Goal: Find specific page/section: Find specific page/section

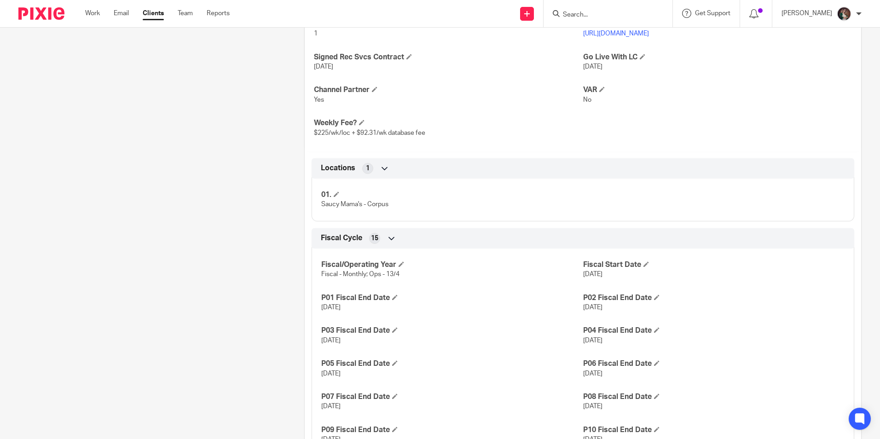
scroll to position [322, 0]
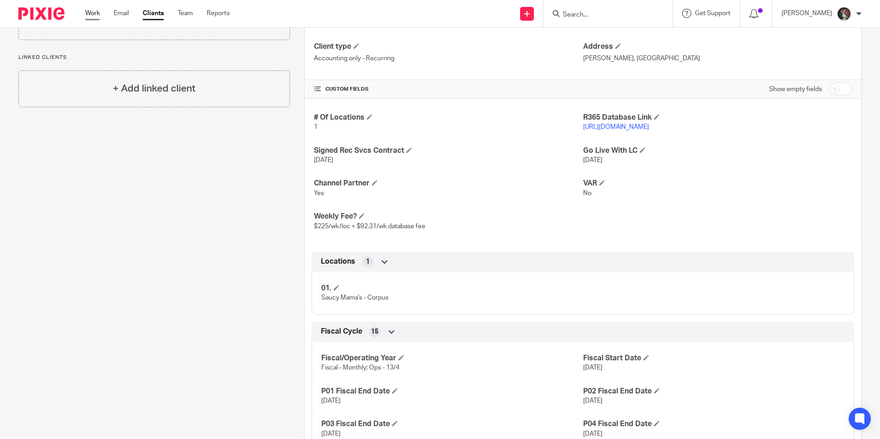
click at [92, 14] on link "Work" at bounding box center [92, 13] width 15 height 9
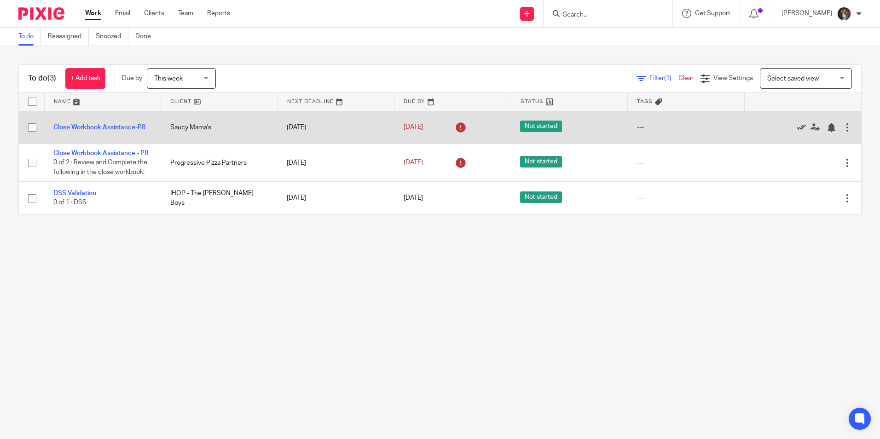
click at [796, 127] on icon at bounding box center [800, 127] width 9 height 9
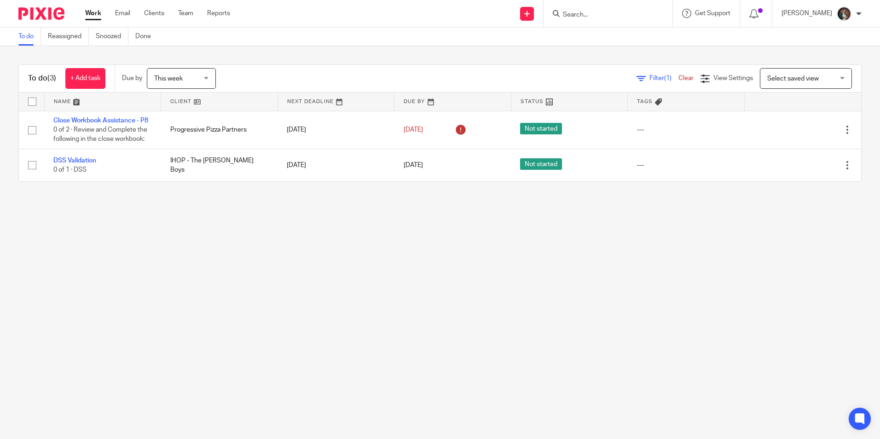
click at [593, 13] on input "Search" at bounding box center [603, 15] width 83 height 8
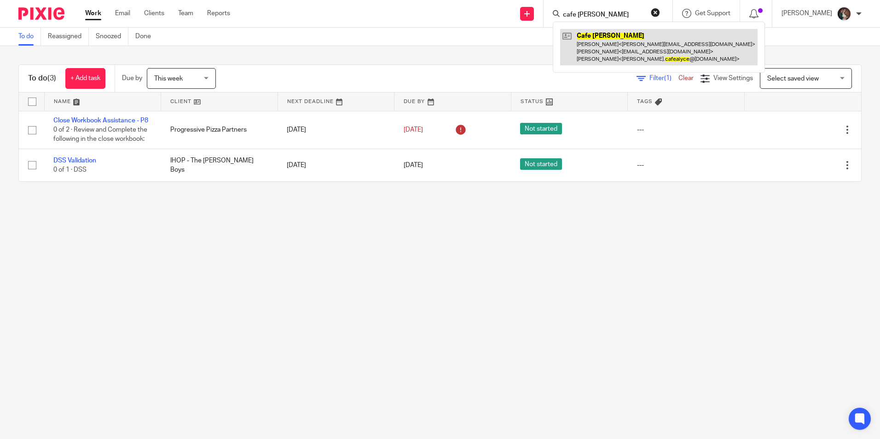
type input "cafe alyce"
click at [601, 46] on link at bounding box center [658, 47] width 197 height 36
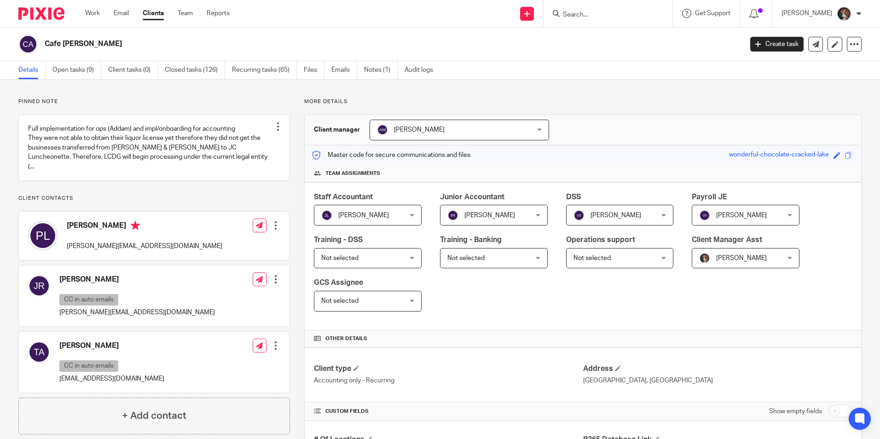
click at [590, 18] on input "Search" at bounding box center [603, 15] width 83 height 8
type input "Howlin Bird"
click button "submit" at bounding box center [0, 0] width 0 height 0
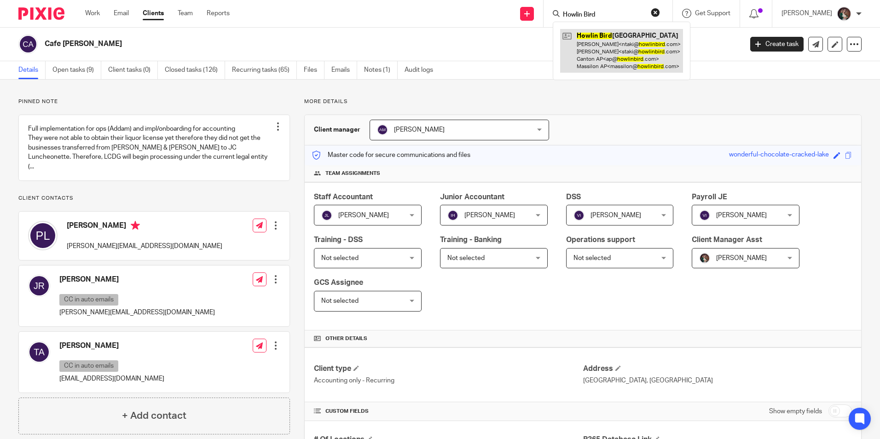
click at [627, 57] on link at bounding box center [621, 51] width 123 height 44
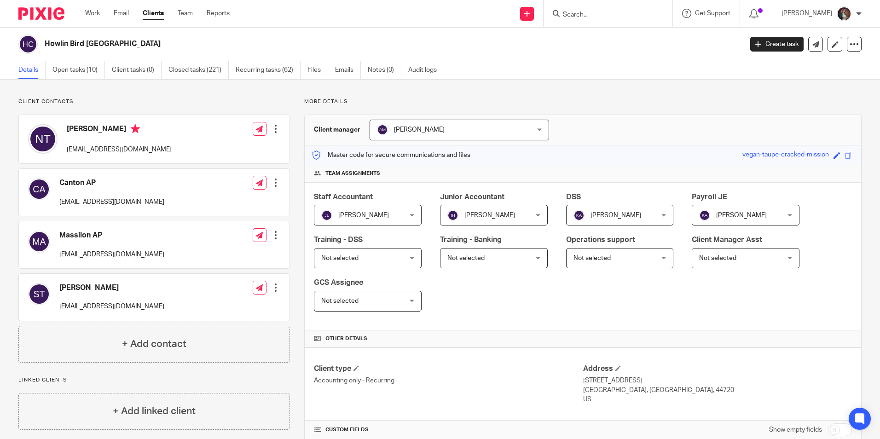
click at [605, 14] on input "Search" at bounding box center [603, 15] width 83 height 8
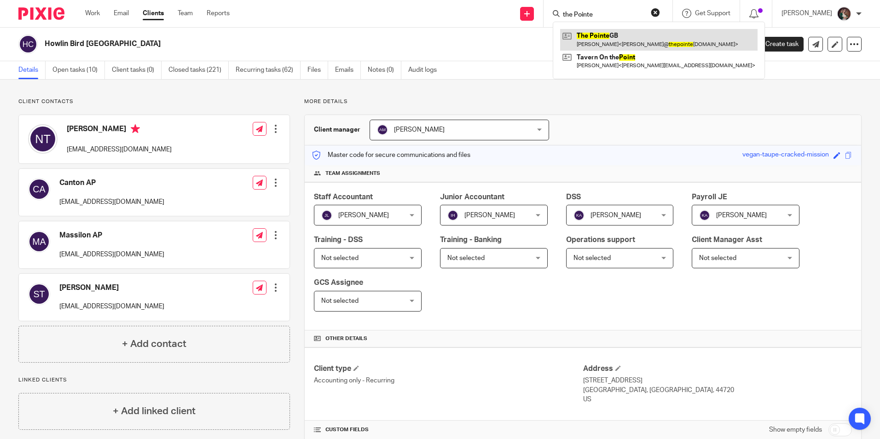
type input "the Pointe"
click at [650, 41] on link at bounding box center [658, 39] width 197 height 21
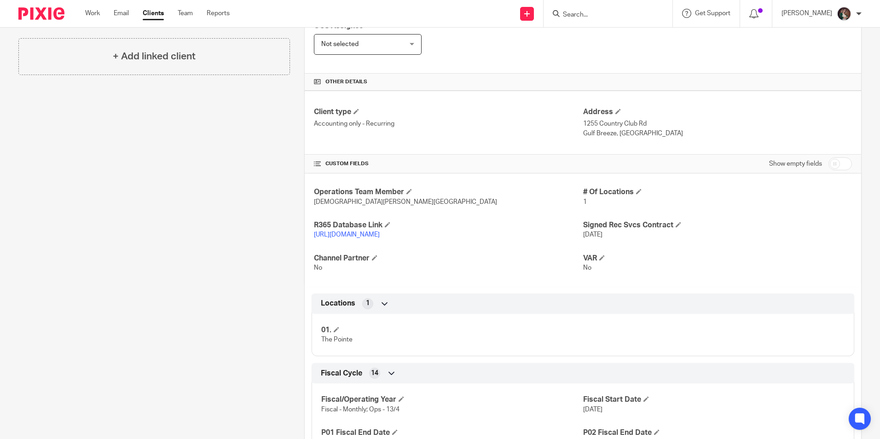
scroll to position [138, 0]
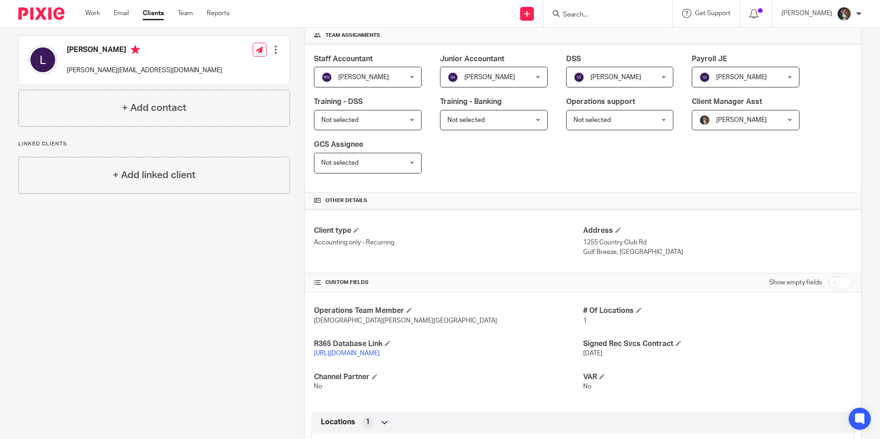
click at [591, 16] on input "Search" at bounding box center [603, 15] width 83 height 8
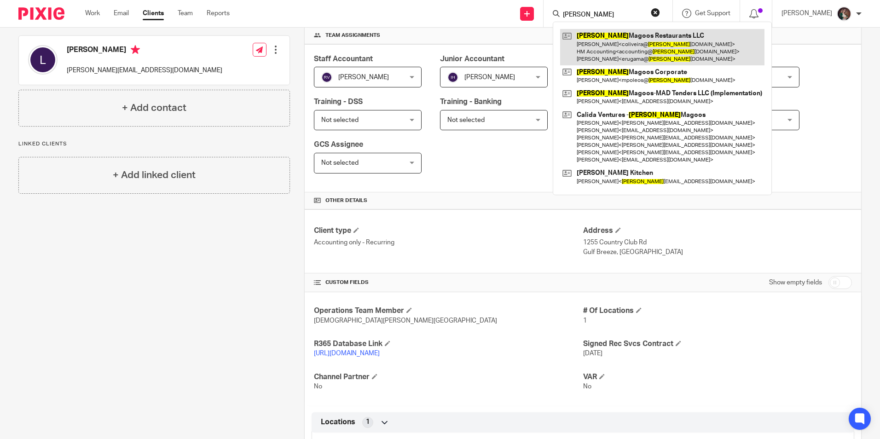
type input "huey"
click at [648, 40] on link at bounding box center [662, 47] width 204 height 36
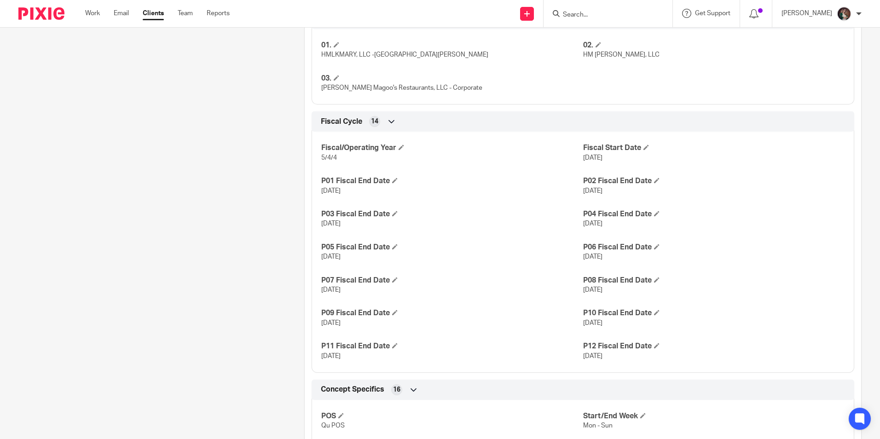
scroll to position [414, 0]
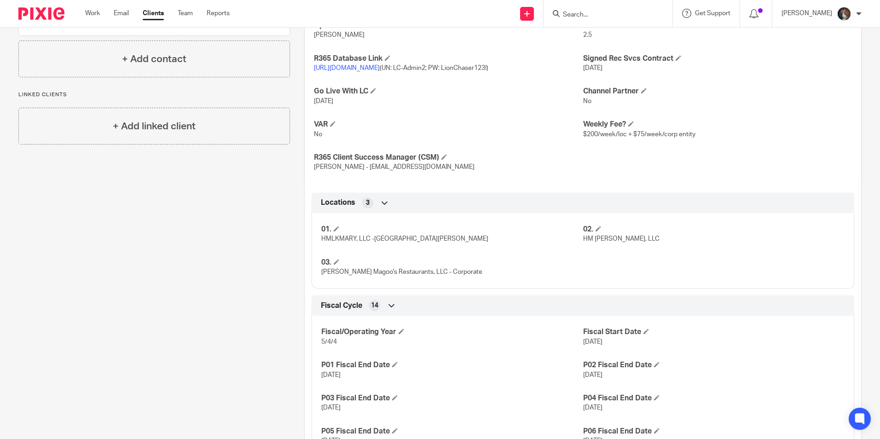
click at [588, 16] on input "Search" at bounding box center [603, 15] width 83 height 8
click at [588, 15] on input "SA" at bounding box center [603, 15] width 83 height 8
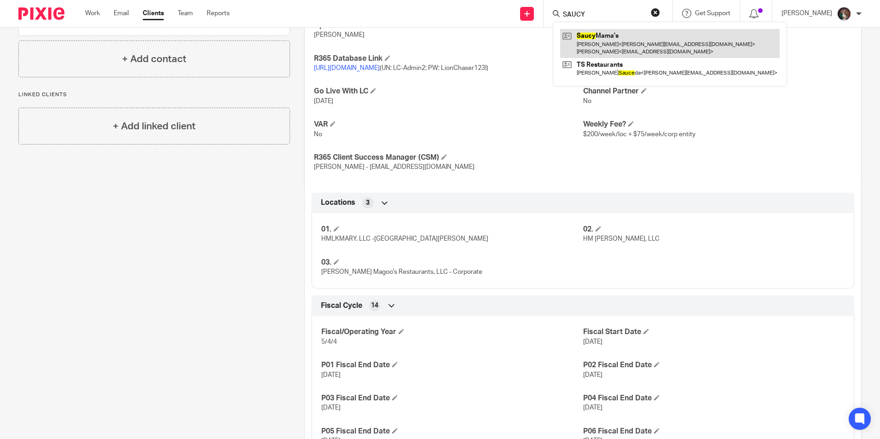
type input "SAUCY"
click at [602, 35] on link at bounding box center [669, 43] width 219 height 29
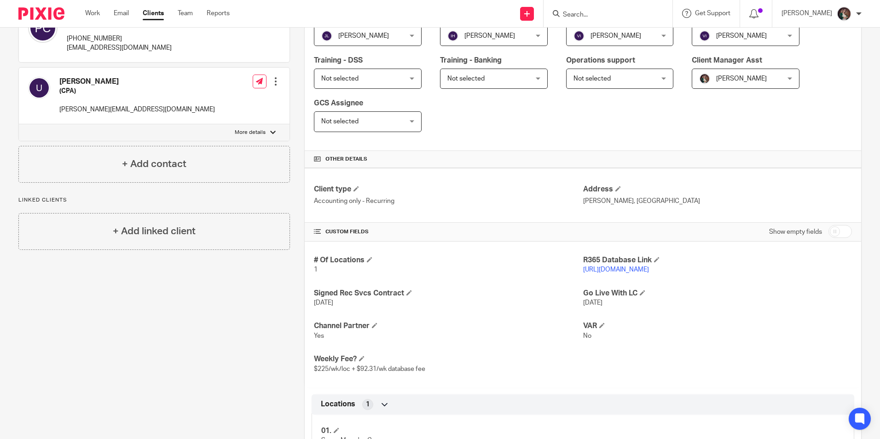
scroll to position [92, 0]
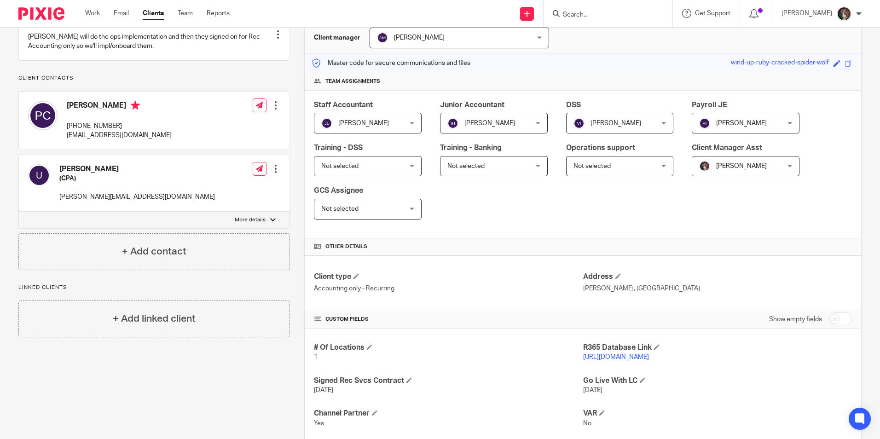
click at [617, 16] on input "Search" at bounding box center [603, 15] width 83 height 8
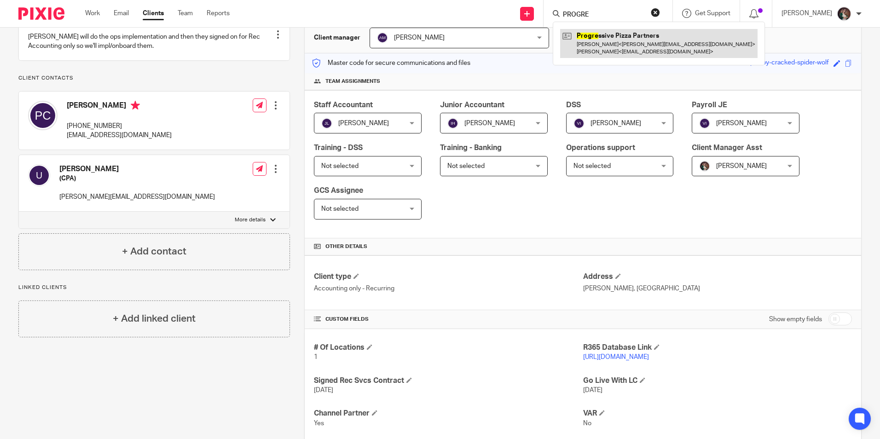
type input "PROGRE"
click at [646, 42] on link at bounding box center [658, 43] width 197 height 29
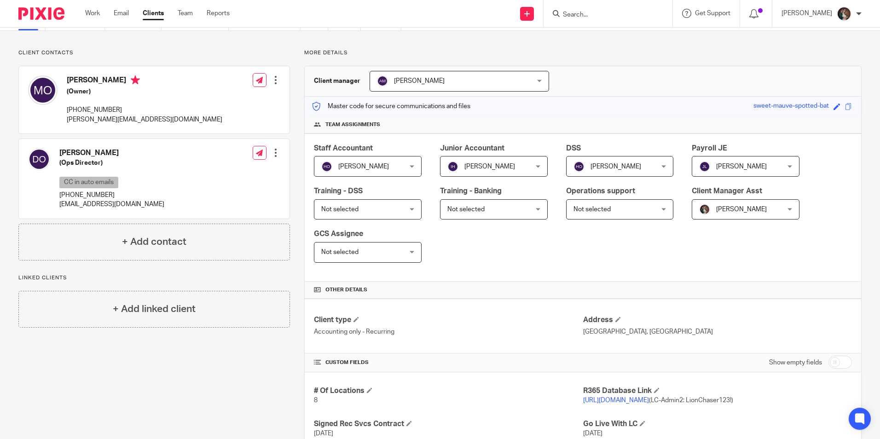
scroll to position [46, 0]
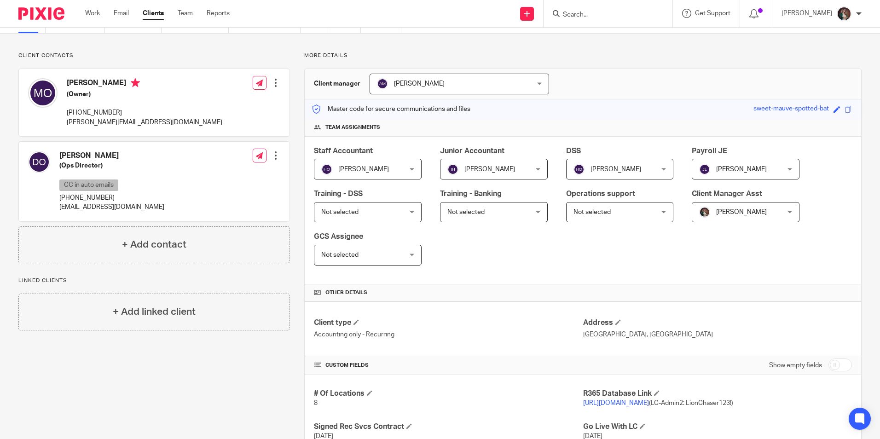
click at [611, 18] on input "Search" at bounding box center [603, 15] width 83 height 8
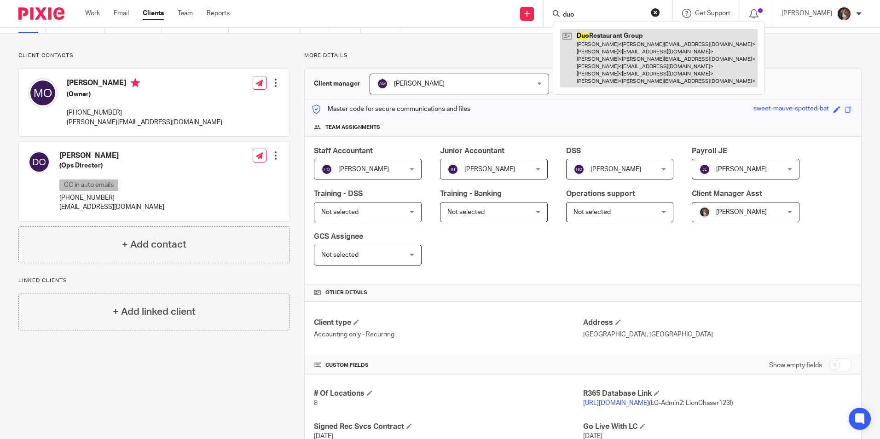
type input "duo"
click at [644, 43] on link at bounding box center [658, 58] width 197 height 58
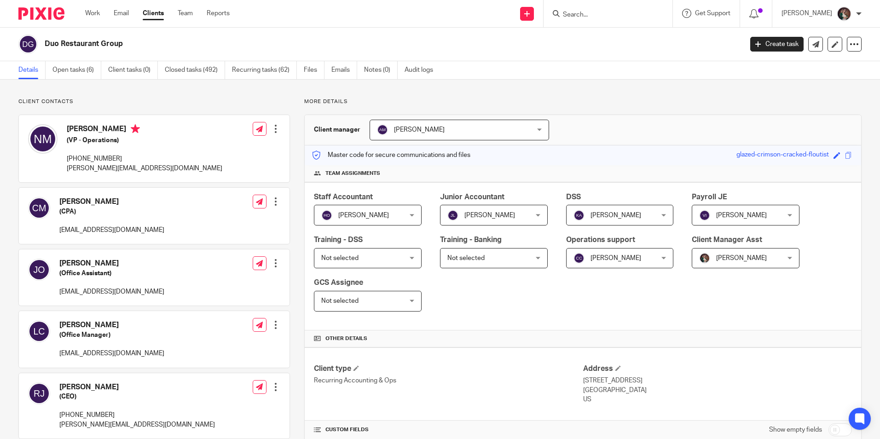
click at [608, 17] on input "Search" at bounding box center [603, 15] width 83 height 8
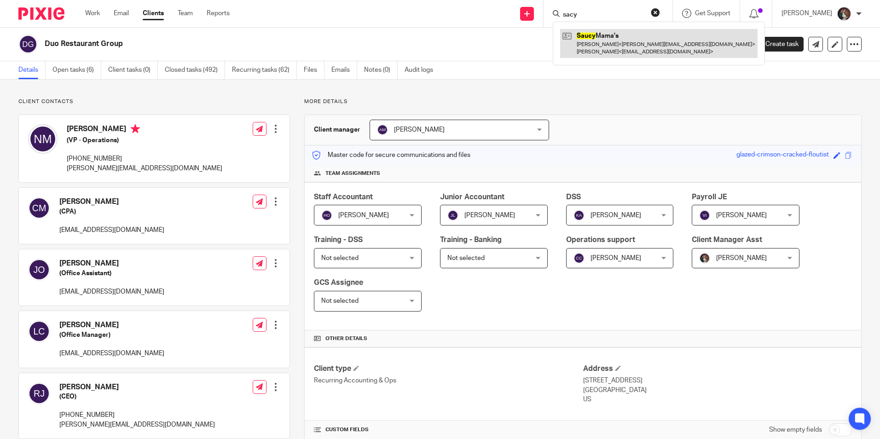
type input "sacy"
click at [611, 46] on link at bounding box center [658, 43] width 197 height 29
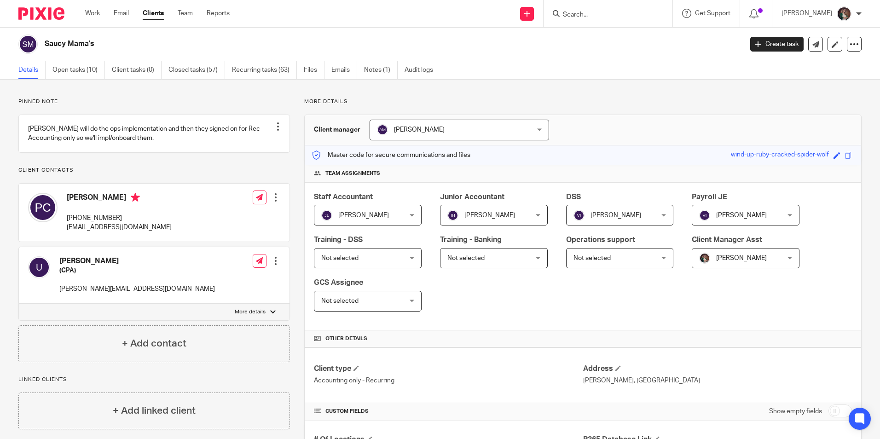
drag, startPoint x: 634, startPoint y: 16, endPoint x: 567, endPoint y: 15, distance: 67.6
click at [568, 16] on div at bounding box center [607, 13] width 129 height 27
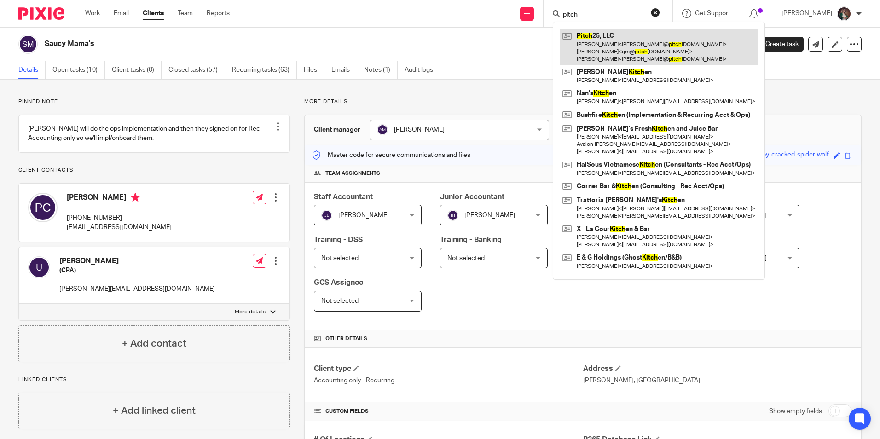
type input "pitch"
click at [624, 47] on link at bounding box center [658, 47] width 197 height 36
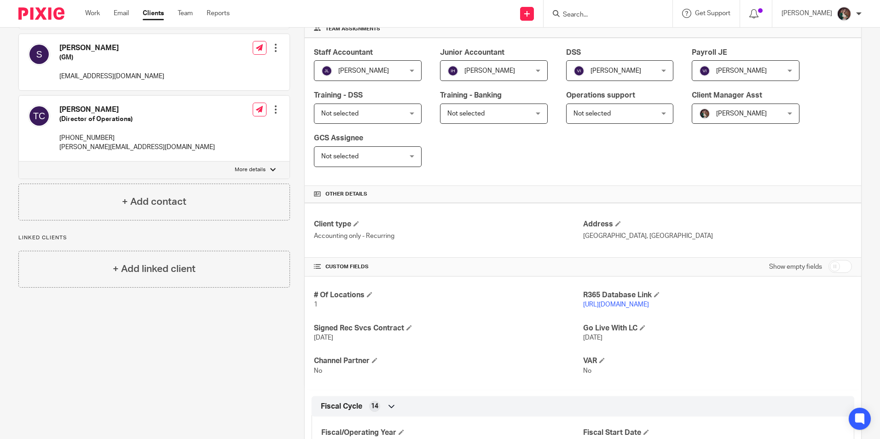
scroll to position [92, 0]
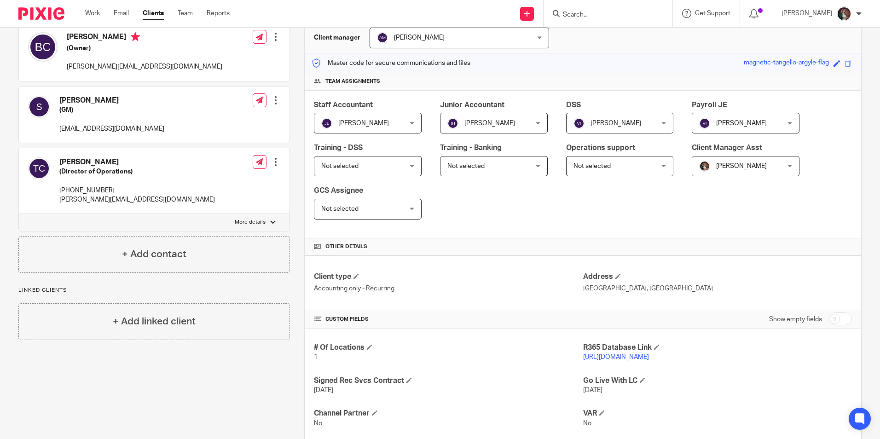
click at [602, 18] on input "Search" at bounding box center [603, 15] width 83 height 8
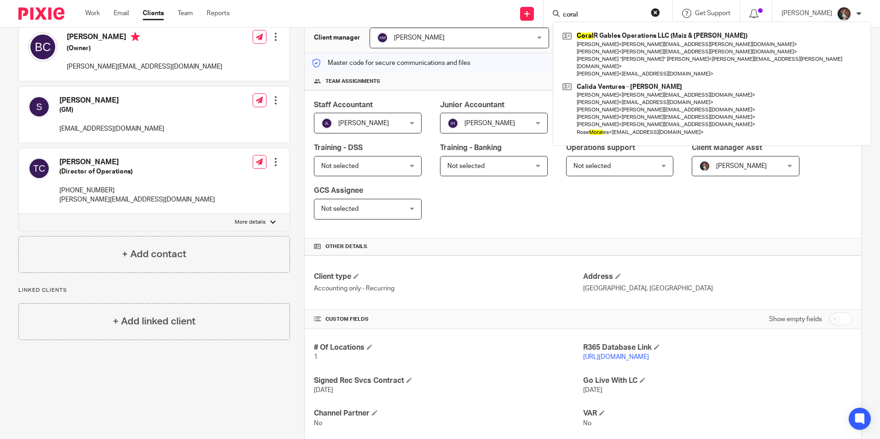
type input "coral"
click button "submit" at bounding box center [0, 0] width 0 height 0
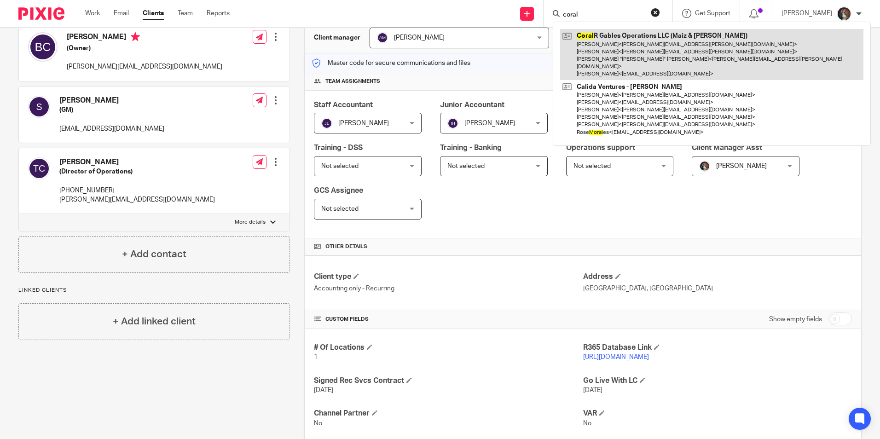
click at [622, 47] on link at bounding box center [711, 54] width 303 height 51
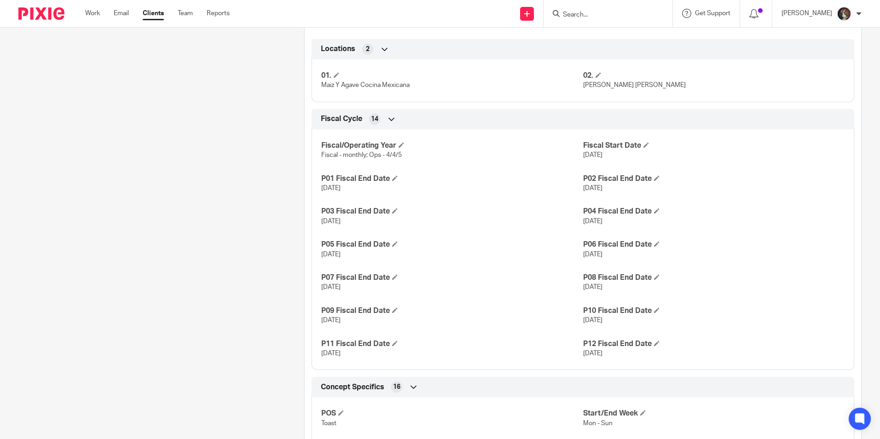
scroll to position [552, 0]
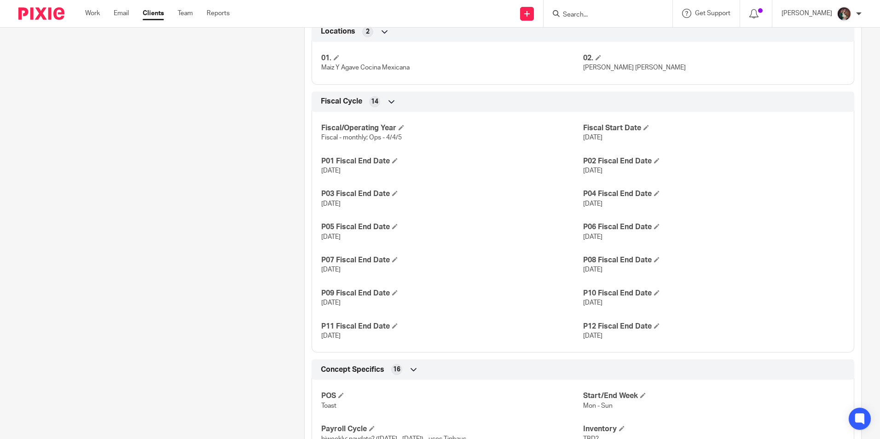
click at [591, 18] on input "Search" at bounding box center [603, 15] width 83 height 8
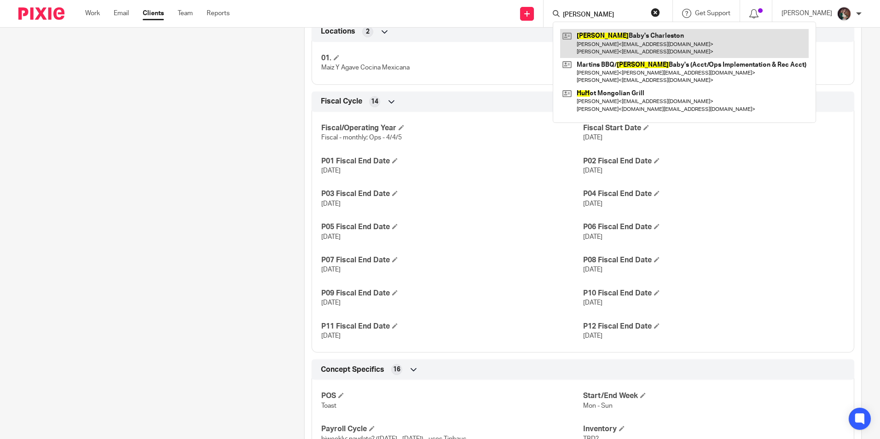
type input "hugh"
click at [623, 36] on link at bounding box center [684, 43] width 248 height 29
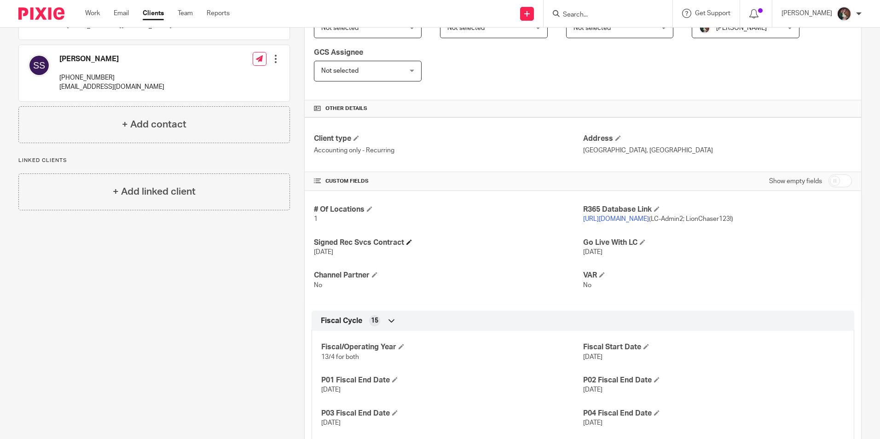
scroll to position [138, 0]
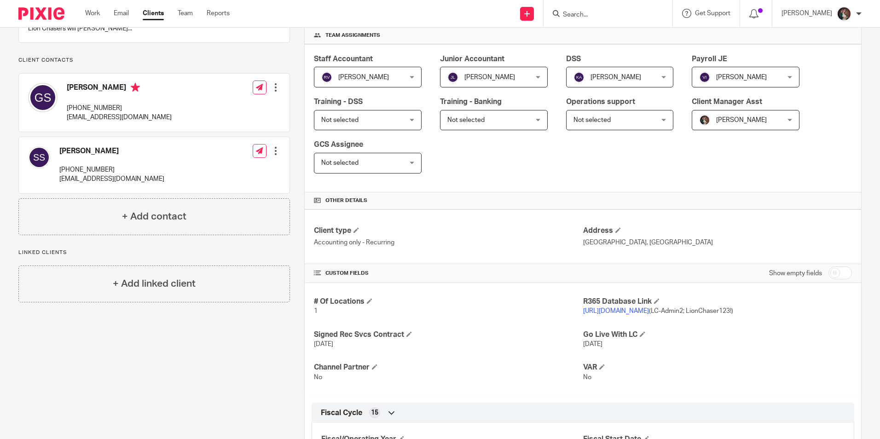
click at [607, 13] on input "Search" at bounding box center [603, 15] width 83 height 8
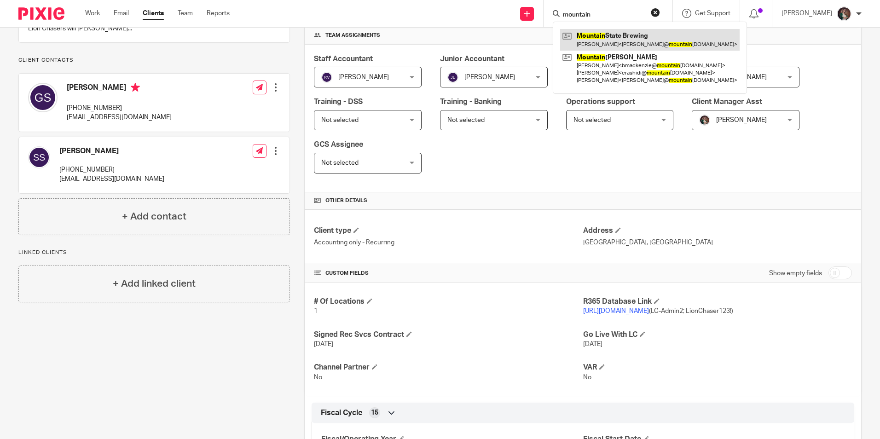
type input "mountain"
click at [615, 33] on link at bounding box center [649, 39] width 179 height 21
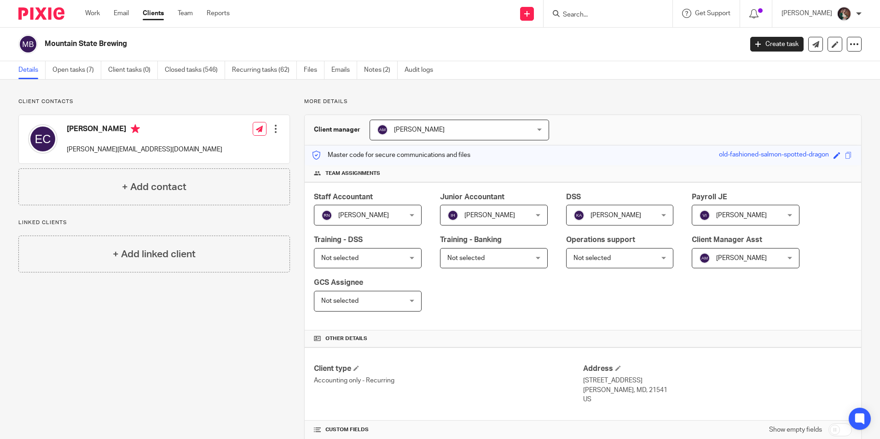
click at [607, 6] on div at bounding box center [607, 13] width 129 height 27
click at [602, 17] on input "Search" at bounding box center [603, 15] width 83 height 8
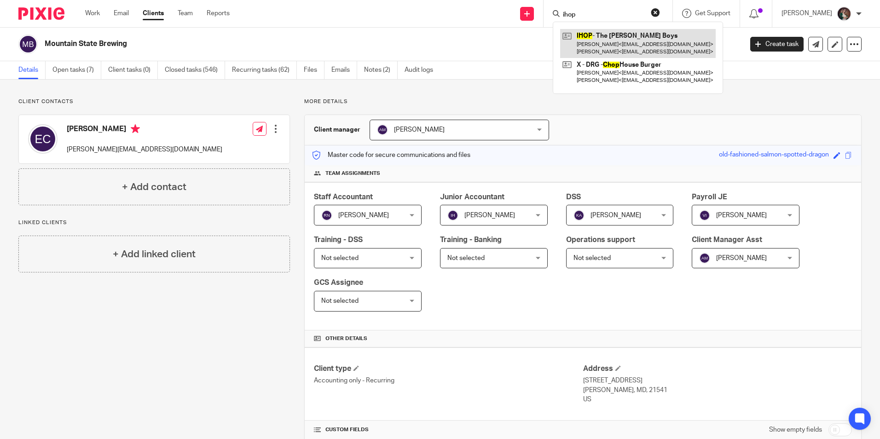
type input "ihop"
click at [631, 39] on link at bounding box center [638, 43] width 156 height 29
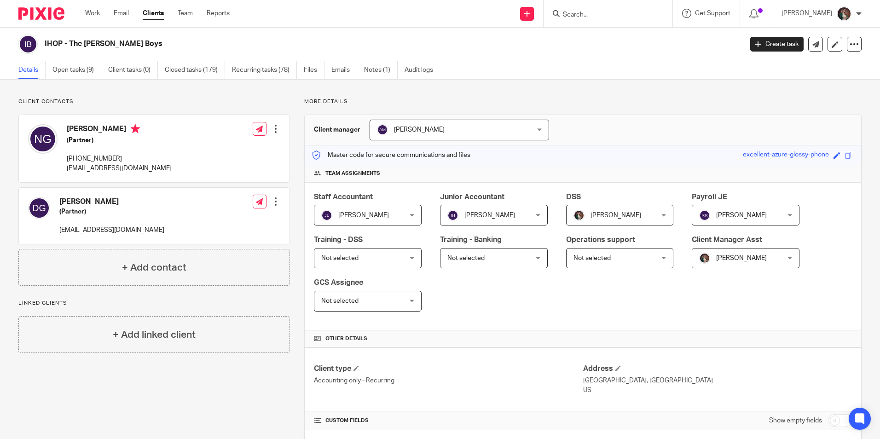
click at [625, 14] on input "Search" at bounding box center [603, 15] width 83 height 8
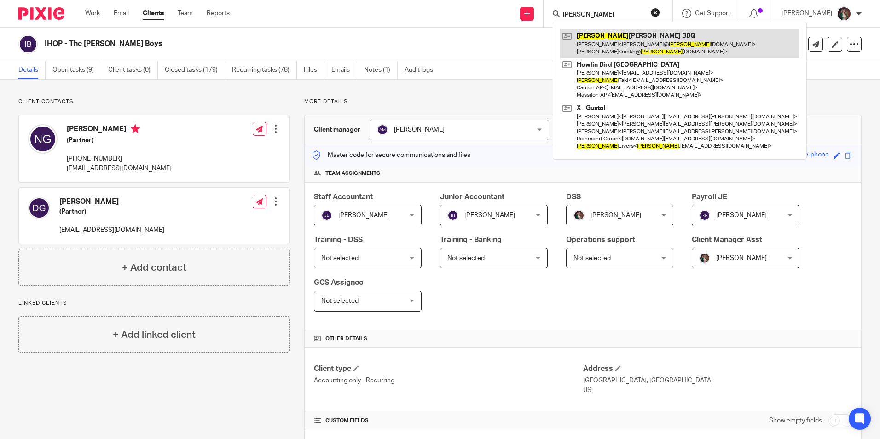
type input "sam"
click at [633, 39] on link at bounding box center [679, 43] width 239 height 29
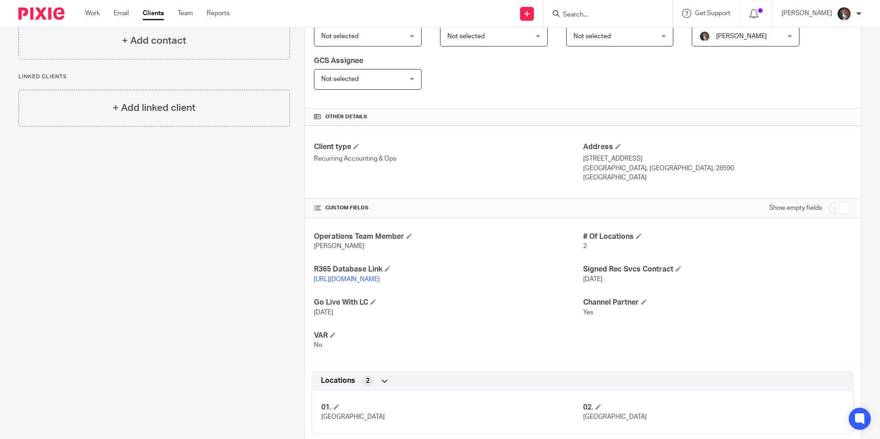
scroll to position [138, 0]
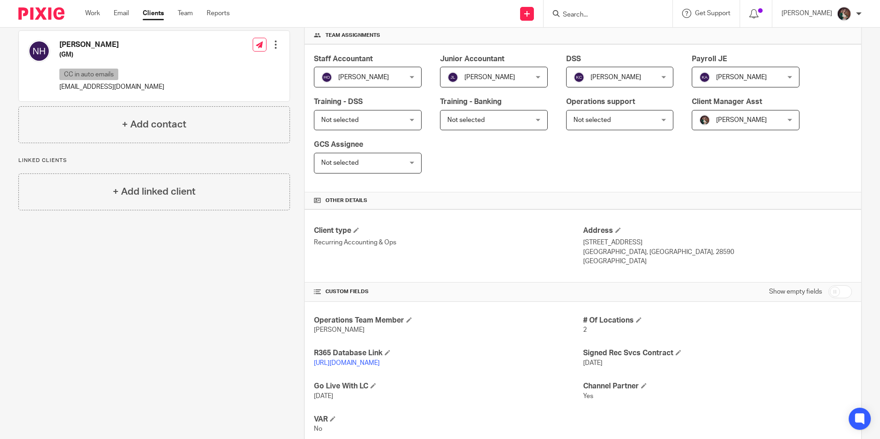
click at [602, 11] on input "Search" at bounding box center [603, 15] width 83 height 8
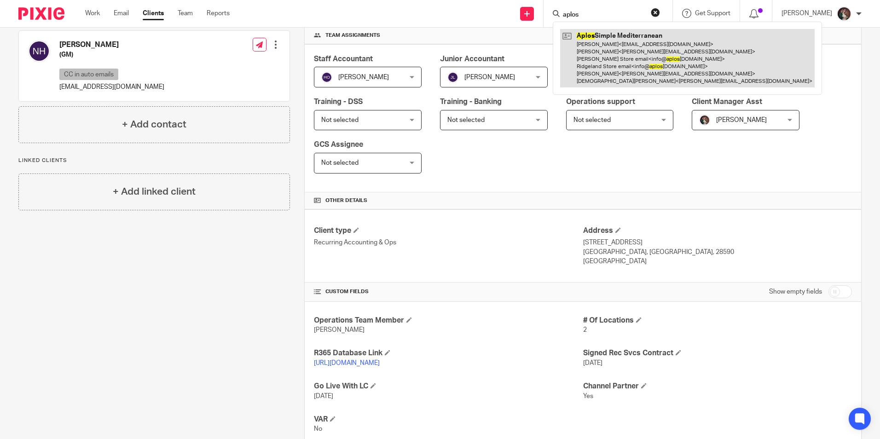
type input "aplos"
click at [633, 52] on link at bounding box center [687, 58] width 254 height 58
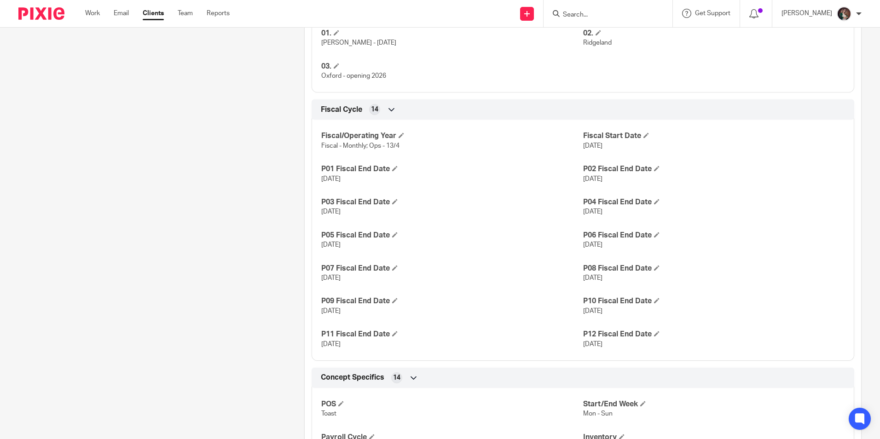
scroll to position [598, 0]
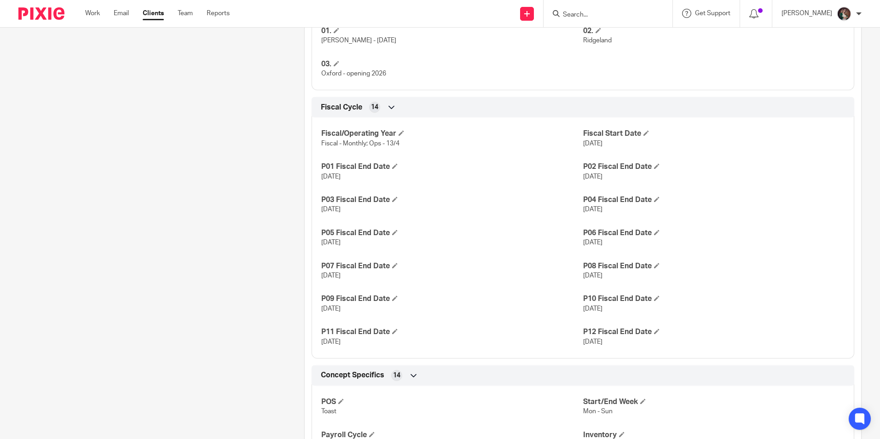
click at [589, 8] on form at bounding box center [611, 14] width 98 height 12
click at [594, 17] on input "Search" at bounding box center [603, 15] width 83 height 8
type input "scores"
click at [603, 32] on link at bounding box center [647, 39] width 174 height 21
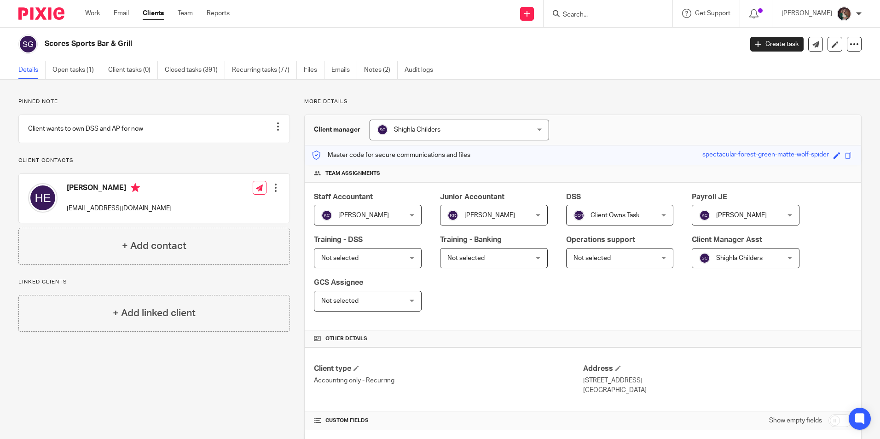
click at [591, 10] on form at bounding box center [611, 14] width 98 height 12
click at [596, 16] on input "Search" at bounding box center [603, 15] width 83 height 8
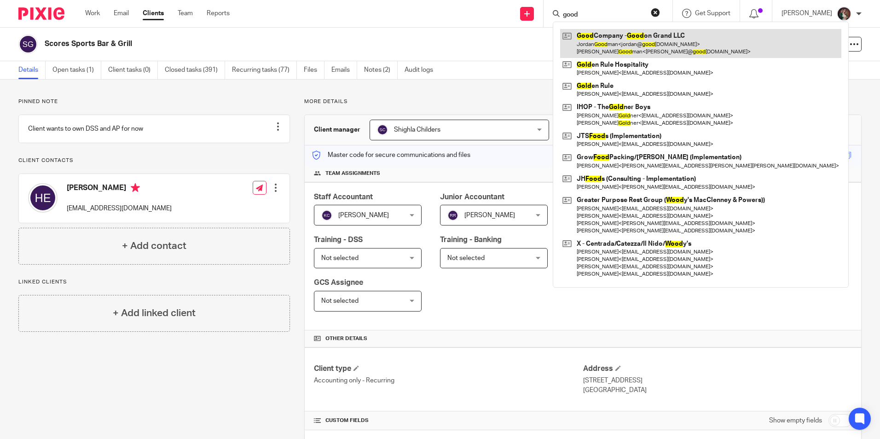
type input "good"
click at [641, 40] on link at bounding box center [700, 43] width 281 height 29
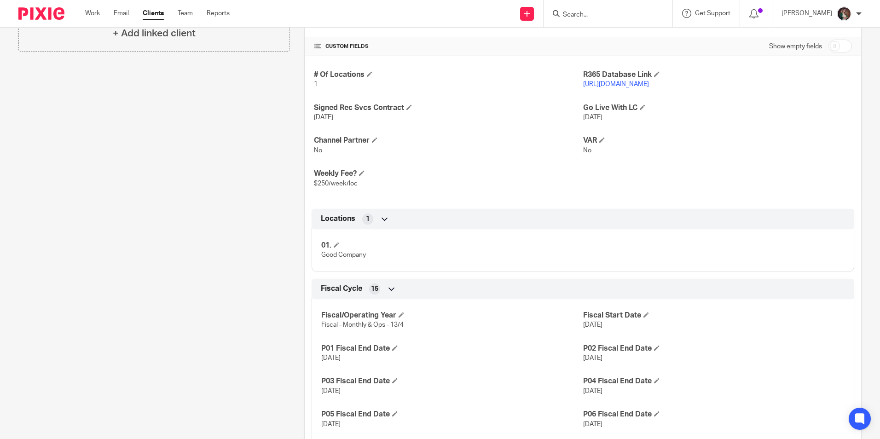
scroll to position [506, 0]
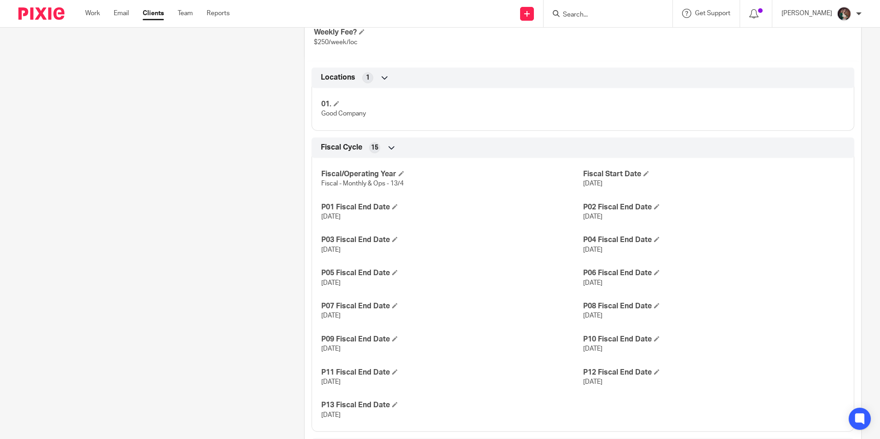
click at [612, 19] on input "Search" at bounding box center [603, 15] width 83 height 8
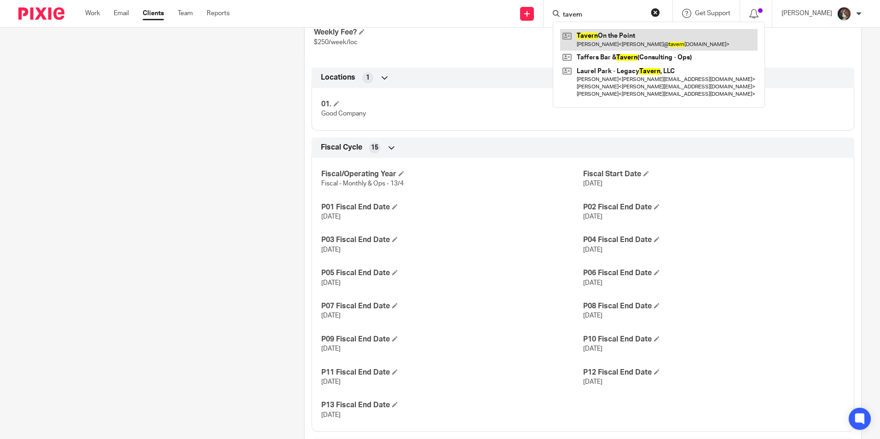
type input "tavern"
click at [620, 41] on link at bounding box center [658, 39] width 197 height 21
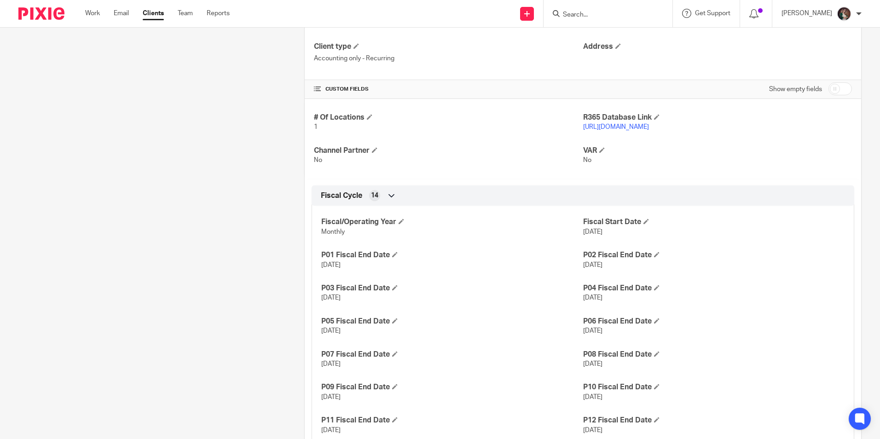
scroll to position [368, 0]
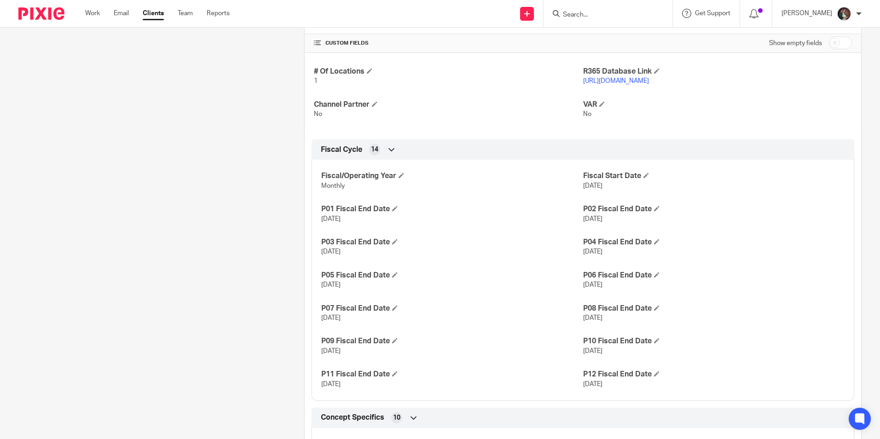
click at [603, 20] on div at bounding box center [607, 13] width 129 height 27
click at [603, 16] on input "Search" at bounding box center [603, 15] width 83 height 8
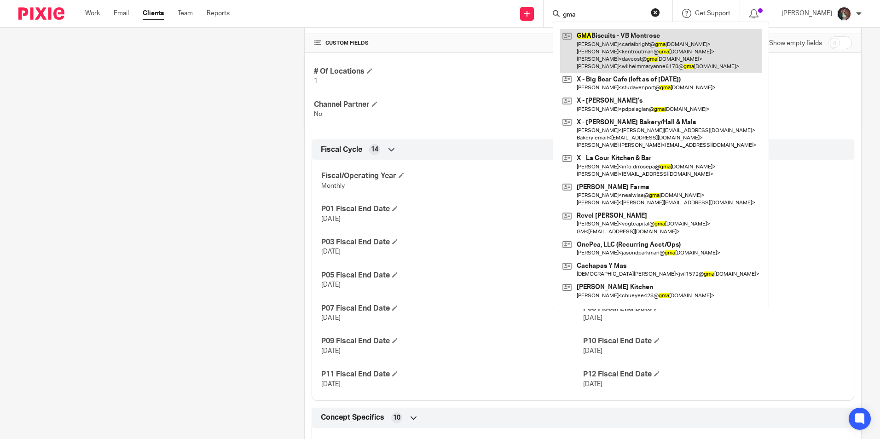
type input "gma"
click at [605, 45] on link at bounding box center [661, 51] width 202 height 44
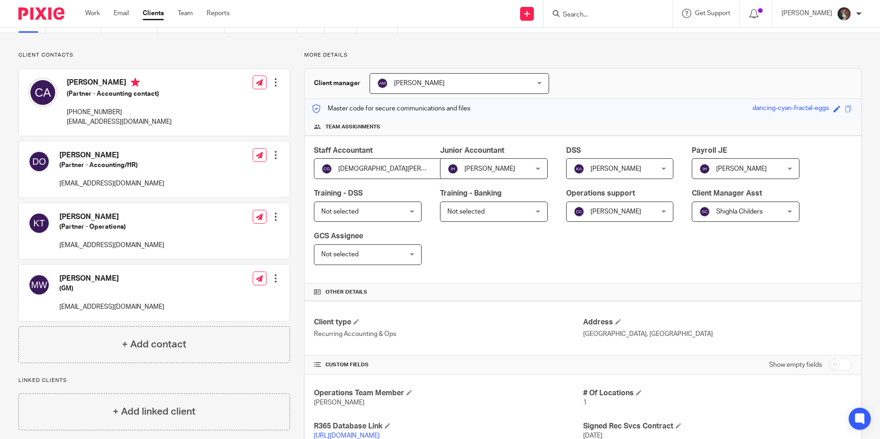
scroll to position [46, 0]
click at [621, 18] on input "Search" at bounding box center [603, 15] width 83 height 8
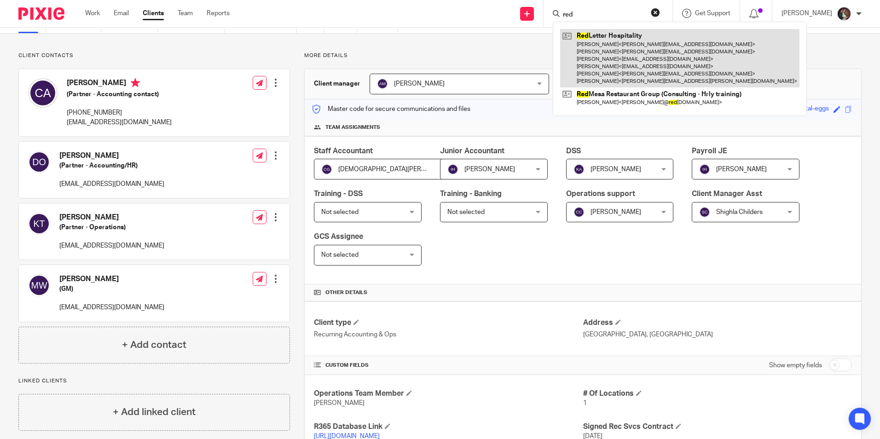
type input "red"
click at [627, 57] on link at bounding box center [679, 58] width 239 height 58
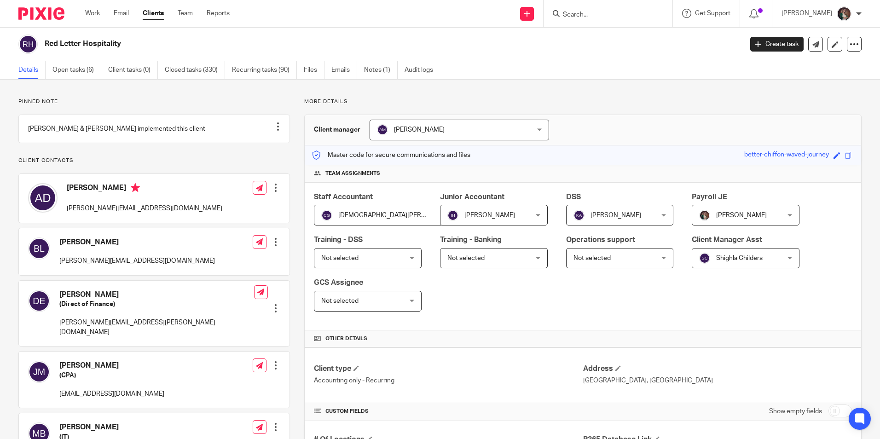
click at [782, 218] on div "Jenn Uribe Jenn Uribe" at bounding box center [746, 215] width 108 height 21
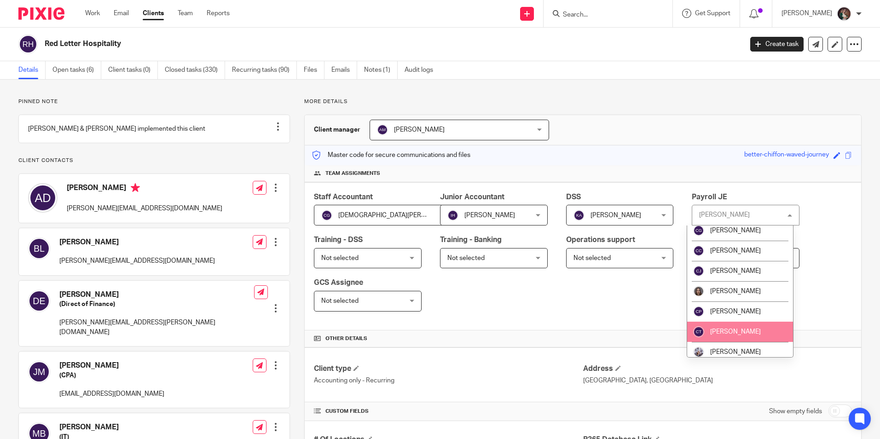
scroll to position [322, 0]
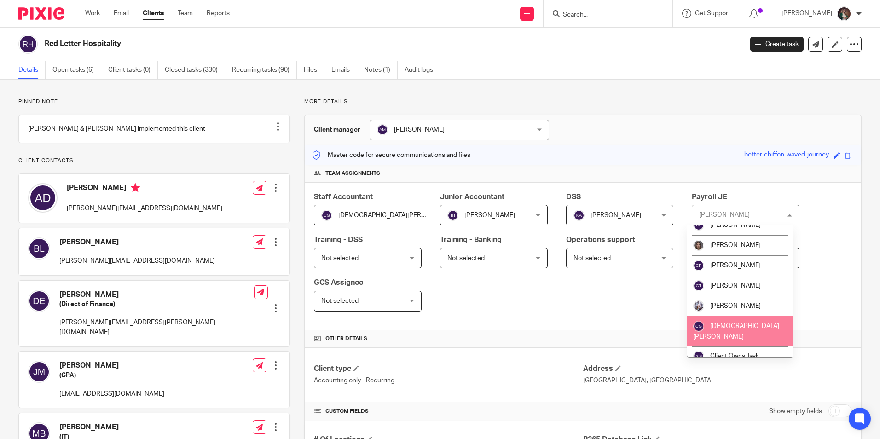
click at [744, 323] on span "[DEMOGRAPHIC_DATA][PERSON_NAME]" at bounding box center [736, 331] width 86 height 17
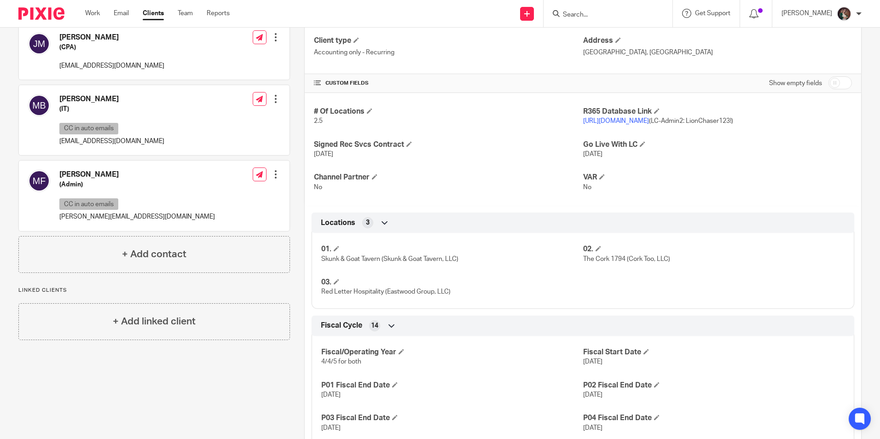
scroll to position [230, 0]
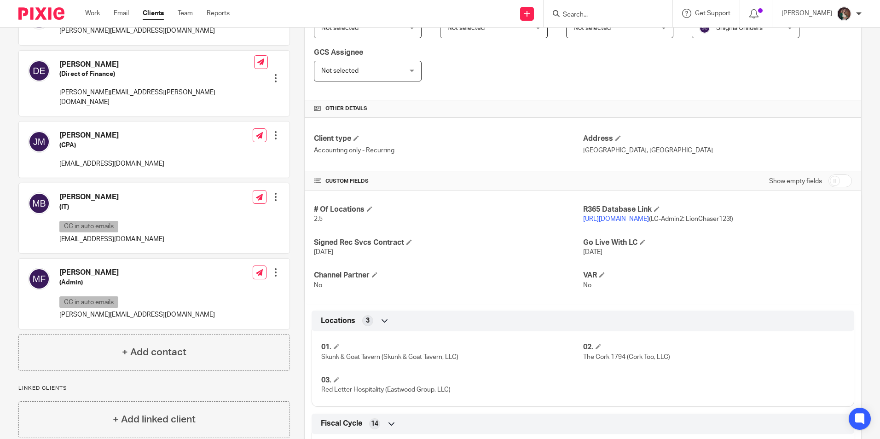
click at [610, 9] on form at bounding box center [611, 14] width 98 height 12
click at [598, 16] on input "Search" at bounding box center [603, 15] width 83 height 8
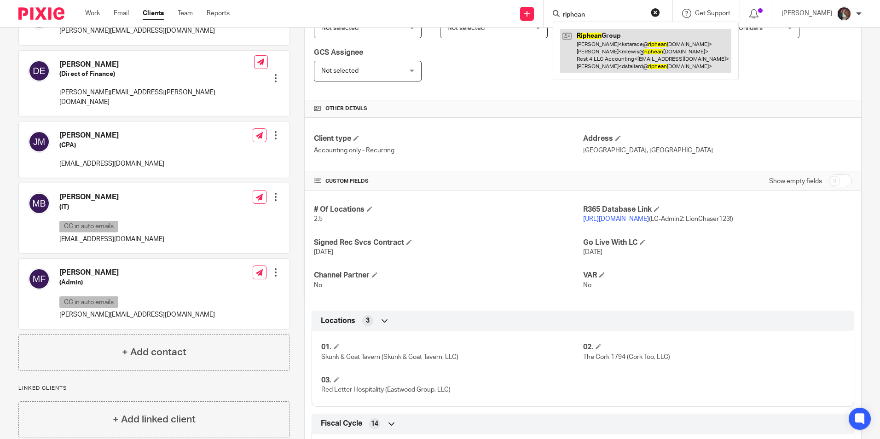
type input "riphean"
click at [623, 63] on link at bounding box center [645, 51] width 171 height 44
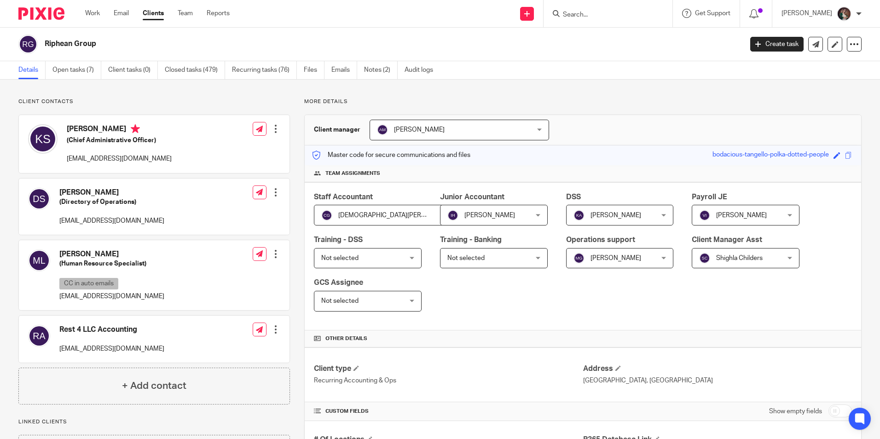
click at [603, 18] on input "Search" at bounding box center [603, 15] width 83 height 8
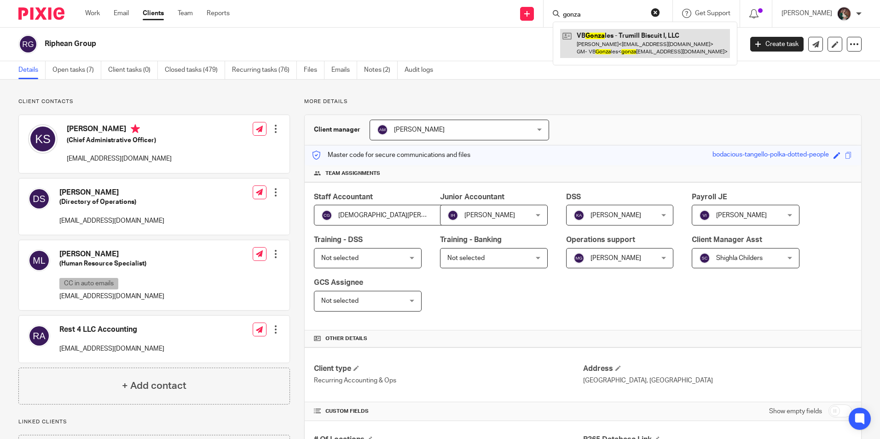
type input "gonza"
click at [646, 41] on link at bounding box center [645, 43] width 170 height 29
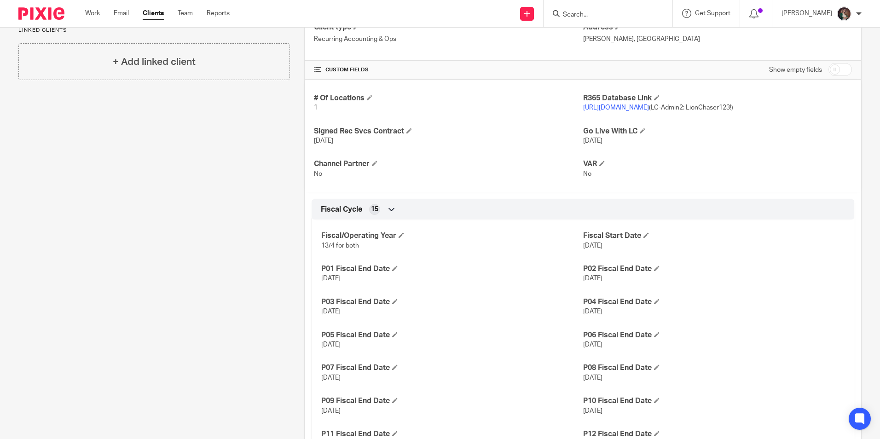
scroll to position [368, 0]
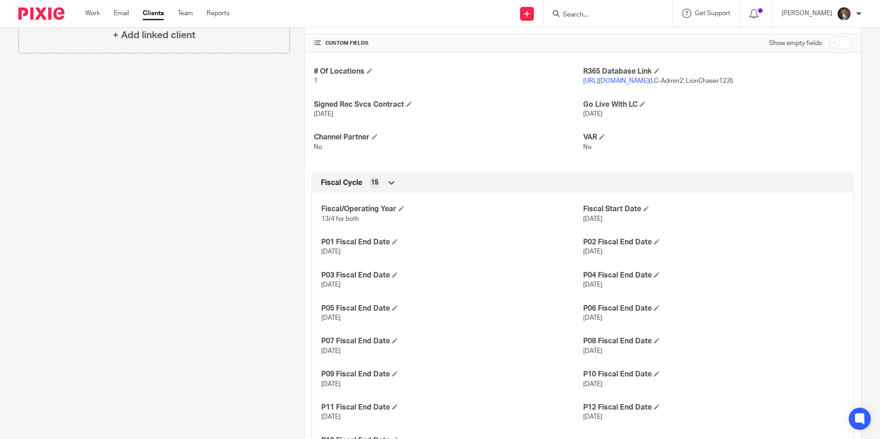
click at [606, 11] on input "Search" at bounding box center [603, 15] width 83 height 8
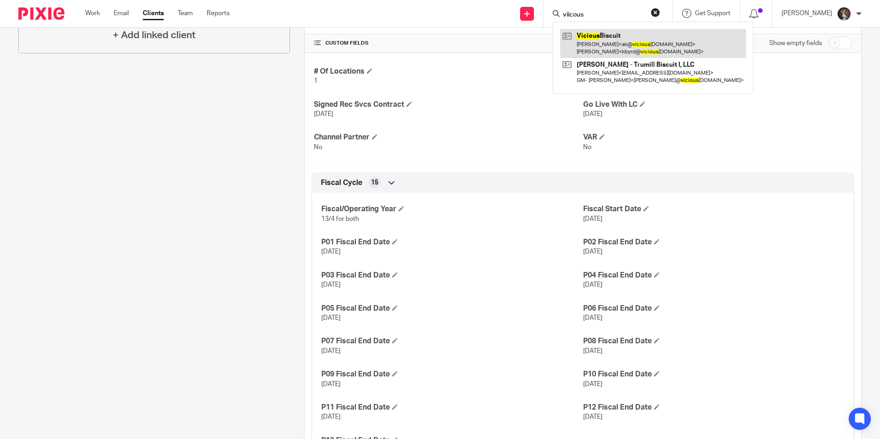
type input "viicous"
click at [612, 35] on link at bounding box center [653, 43] width 186 height 29
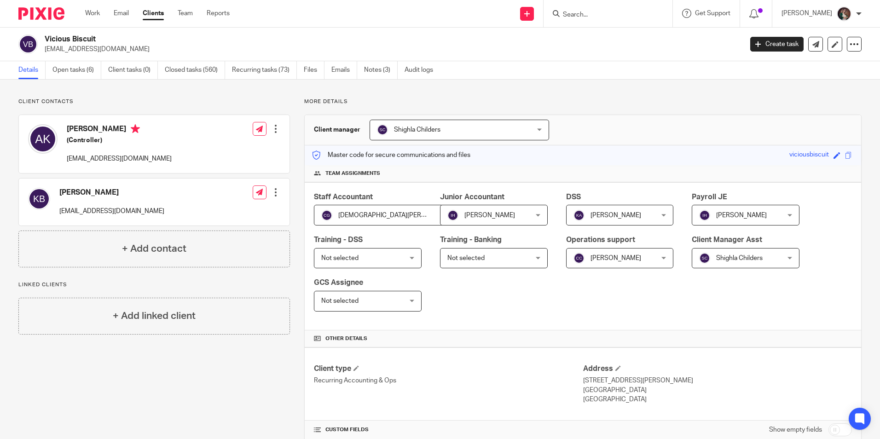
click at [617, 10] on form at bounding box center [611, 14] width 98 height 12
click at [614, 11] on form at bounding box center [611, 14] width 98 height 12
click at [610, 13] on input "Search" at bounding box center [603, 15] width 83 height 8
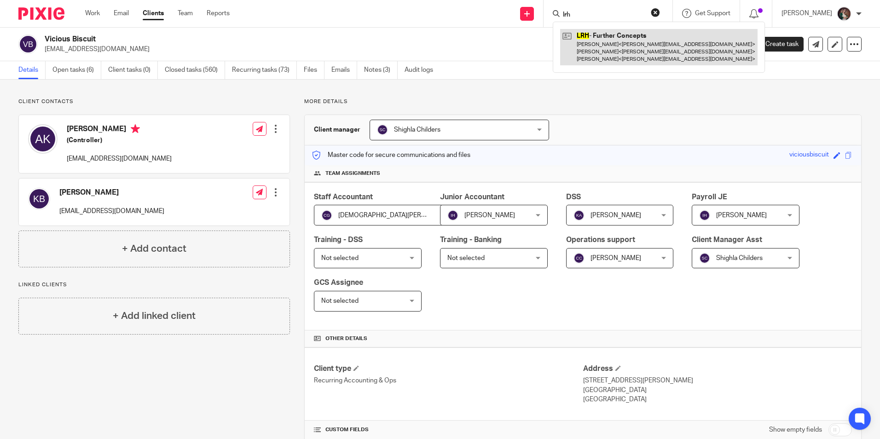
type input "lrh"
click at [659, 51] on link at bounding box center [658, 47] width 197 height 36
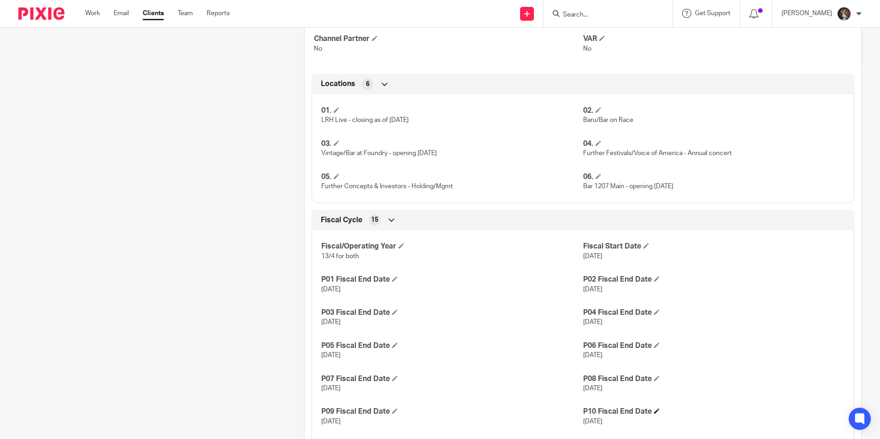
scroll to position [598, 0]
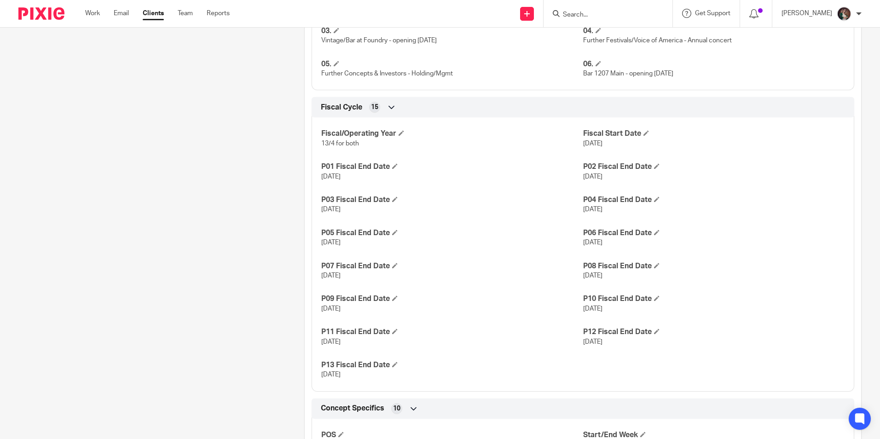
click at [626, 8] on form at bounding box center [611, 14] width 98 height 12
click at [627, 12] on input "Search" at bounding box center [603, 15] width 83 height 8
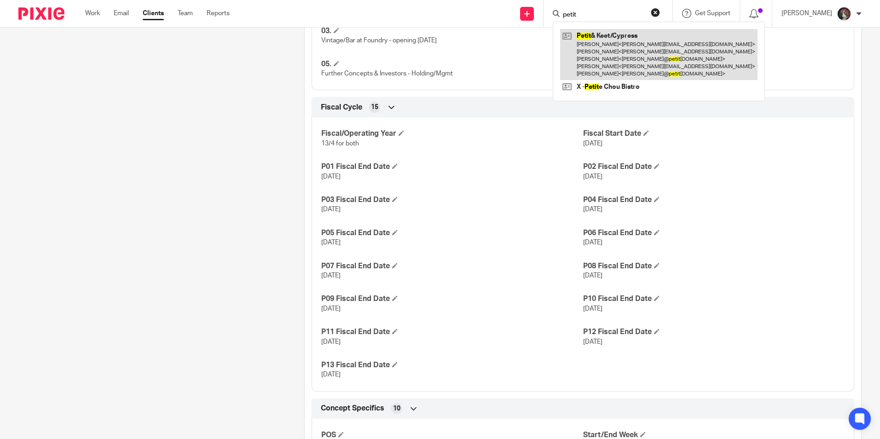
type input "petit"
click at [634, 35] on link at bounding box center [658, 54] width 197 height 51
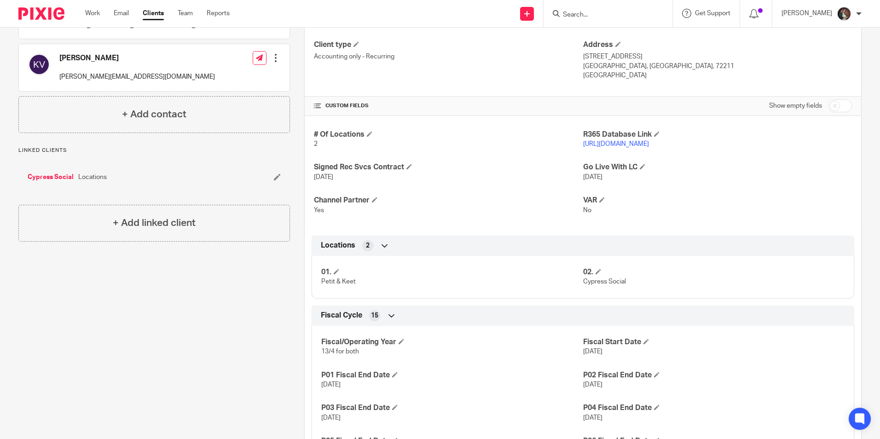
scroll to position [414, 0]
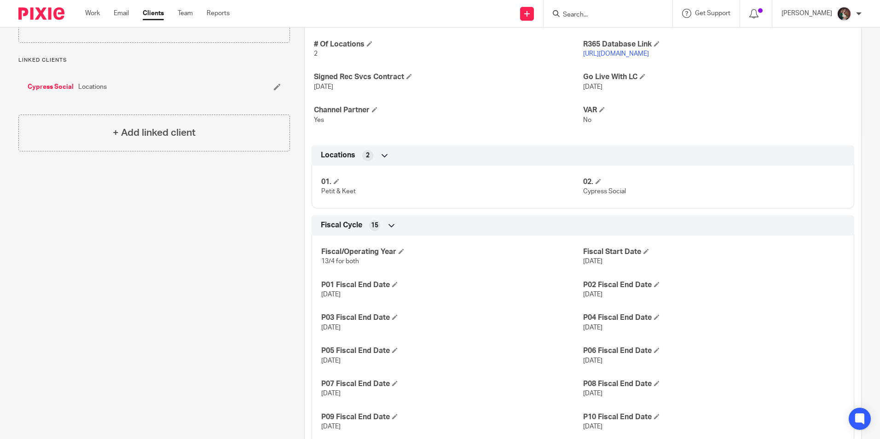
click at [607, 17] on input "Search" at bounding box center [603, 15] width 83 height 8
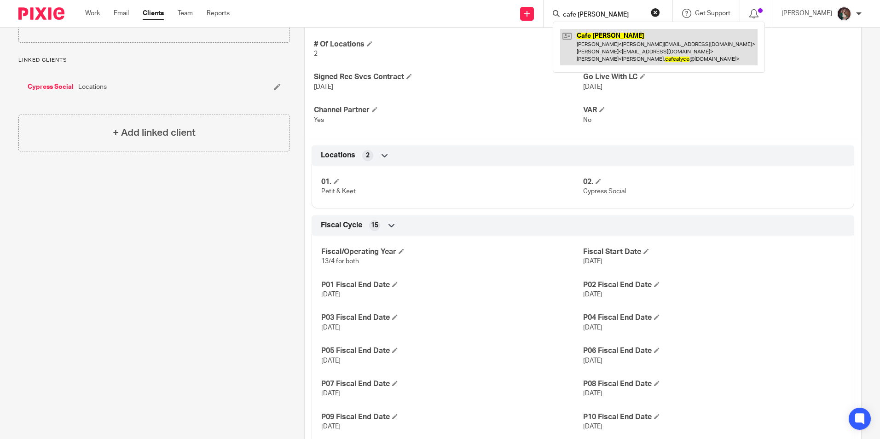
type input "cafe [PERSON_NAME]"
click at [611, 33] on link at bounding box center [658, 47] width 197 height 36
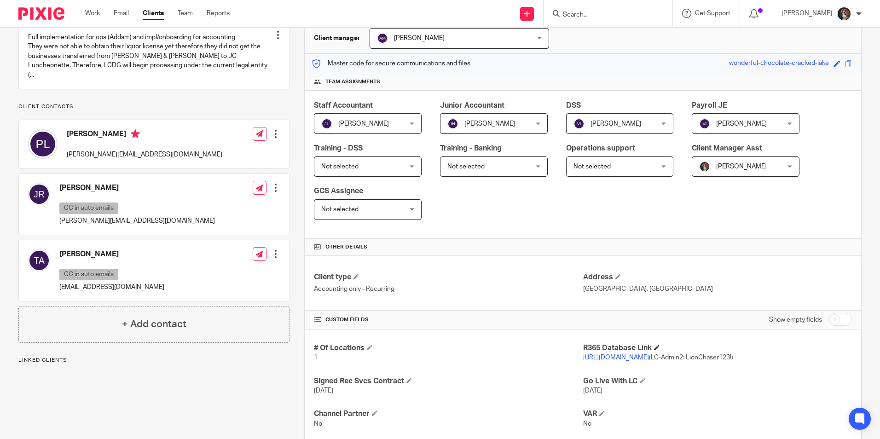
scroll to position [92, 0]
click at [618, 360] on link "[URL][DOMAIN_NAME]" at bounding box center [616, 357] width 66 height 6
click at [601, 16] on input "Search" at bounding box center [603, 15] width 83 height 8
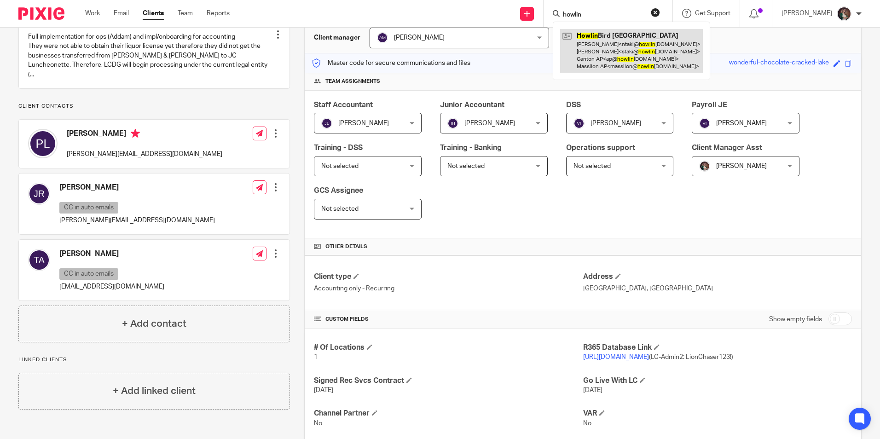
type input "howlin"
click at [621, 44] on link at bounding box center [631, 51] width 143 height 44
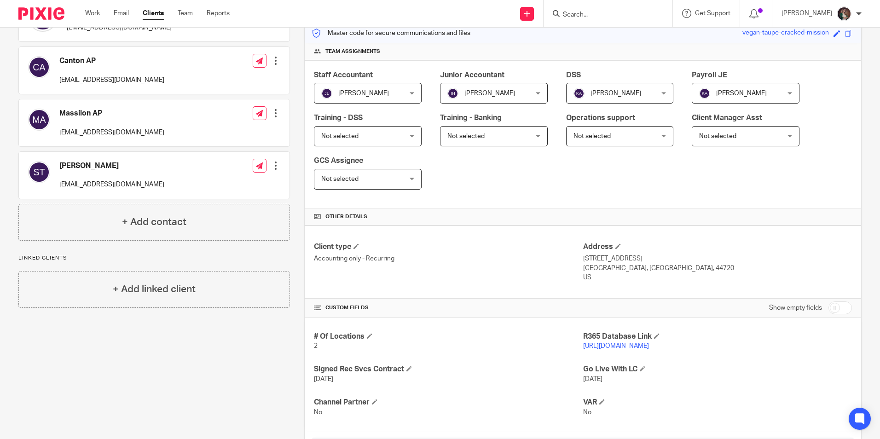
scroll to position [138, 0]
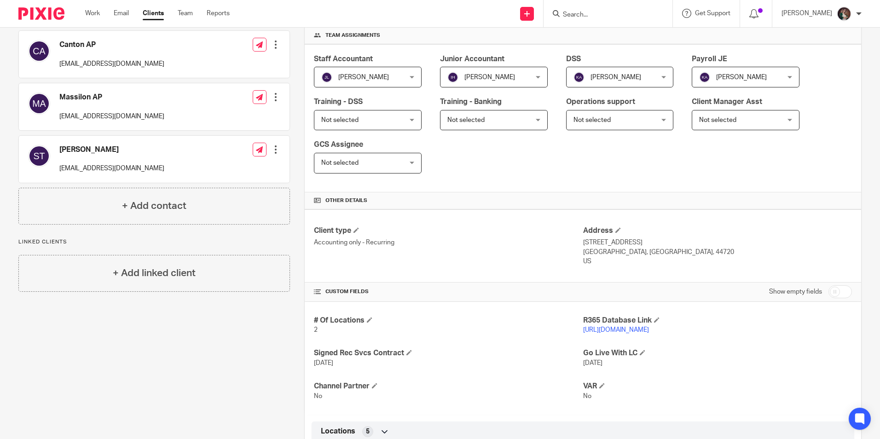
click at [600, 329] on link "[URL][DOMAIN_NAME]" at bounding box center [616, 330] width 66 height 6
click at [624, 15] on input "Search" at bounding box center [603, 15] width 83 height 8
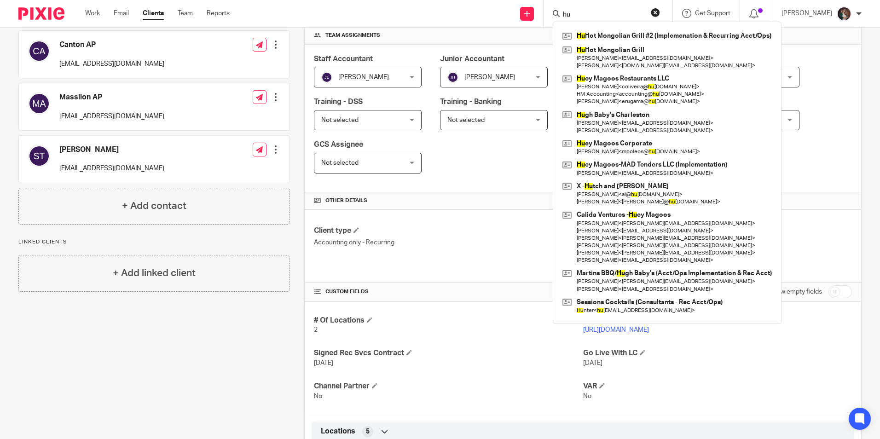
type input "h"
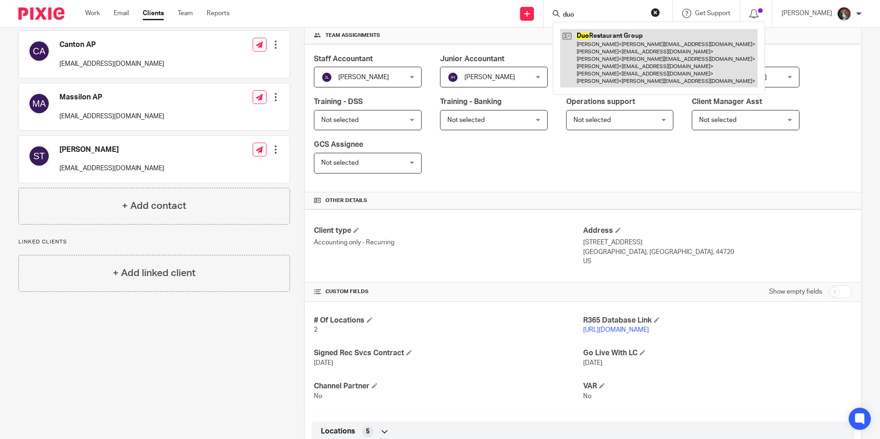
type input "duo"
click at [665, 64] on link at bounding box center [658, 58] width 197 height 58
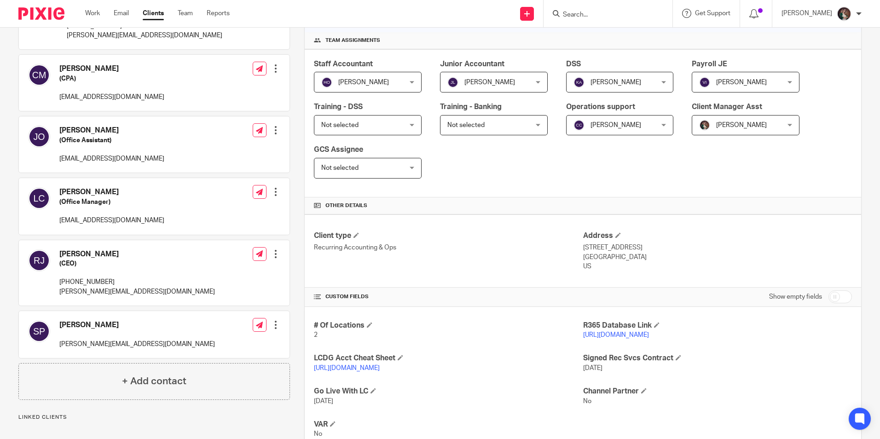
scroll to position [184, 0]
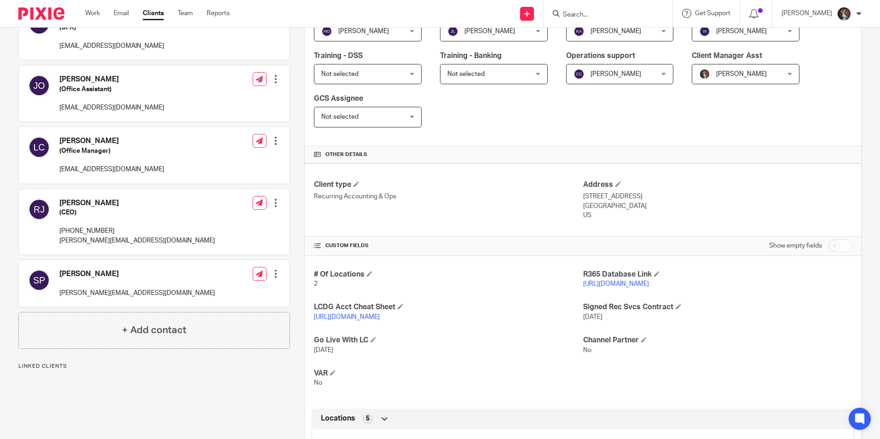
click at [598, 280] on p "https://dinewithduo.restaurant365.com/" at bounding box center [717, 283] width 269 height 9
click at [592, 286] on link "https://dinewithduo.restaurant365.com/" at bounding box center [616, 284] width 66 height 6
click at [623, 10] on form at bounding box center [611, 14] width 98 height 12
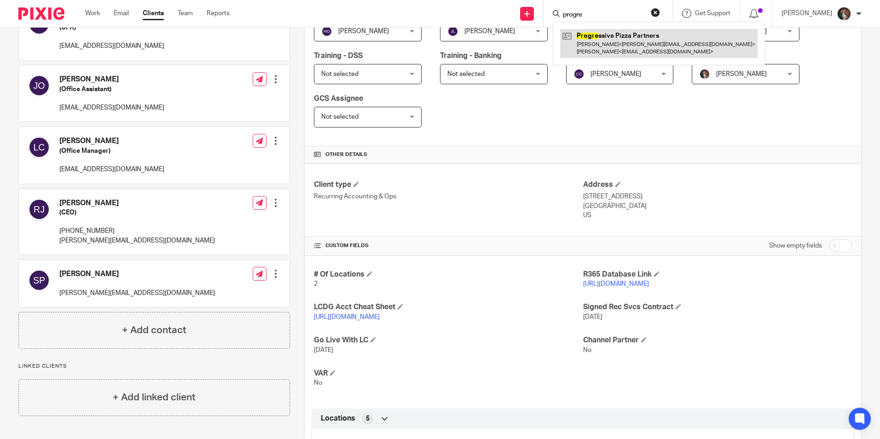
type input "progre"
click at [628, 31] on link at bounding box center [658, 43] width 197 height 29
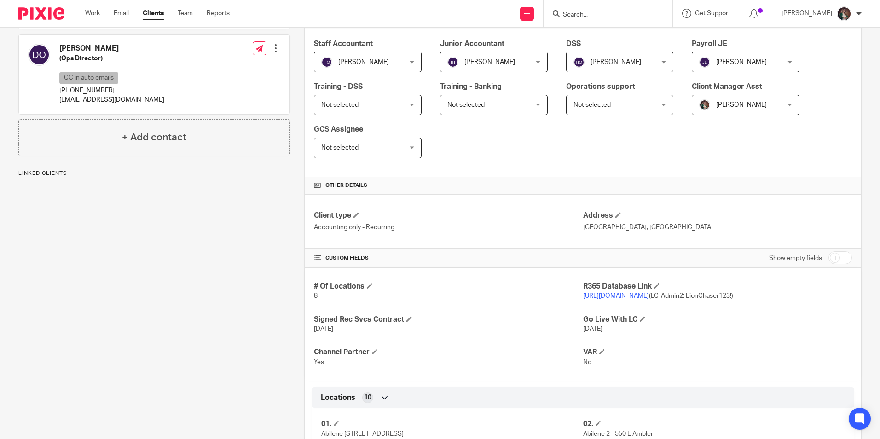
scroll to position [184, 0]
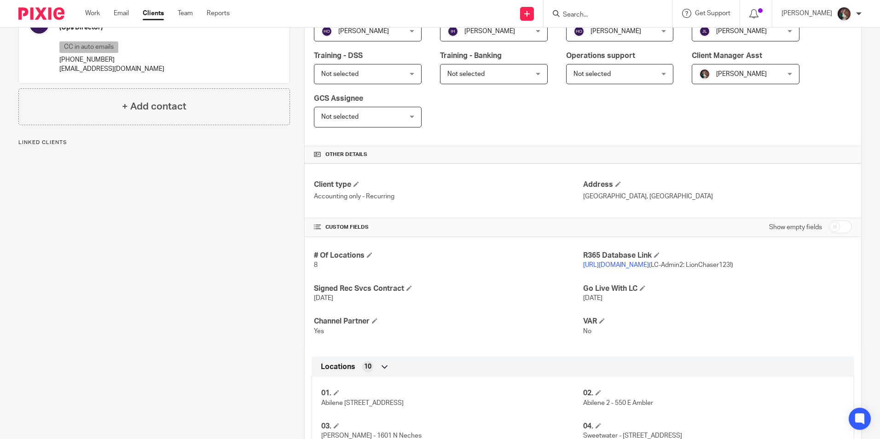
click at [605, 263] on link "[URL][DOMAIN_NAME]" at bounding box center [616, 265] width 66 height 6
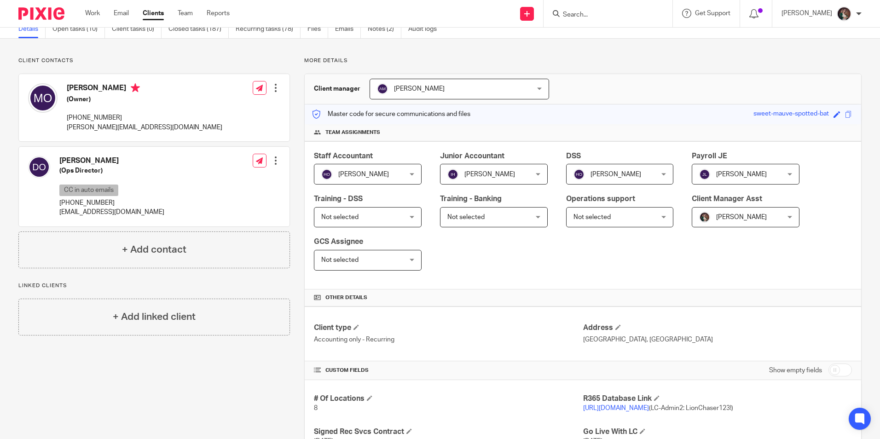
scroll to position [0, 0]
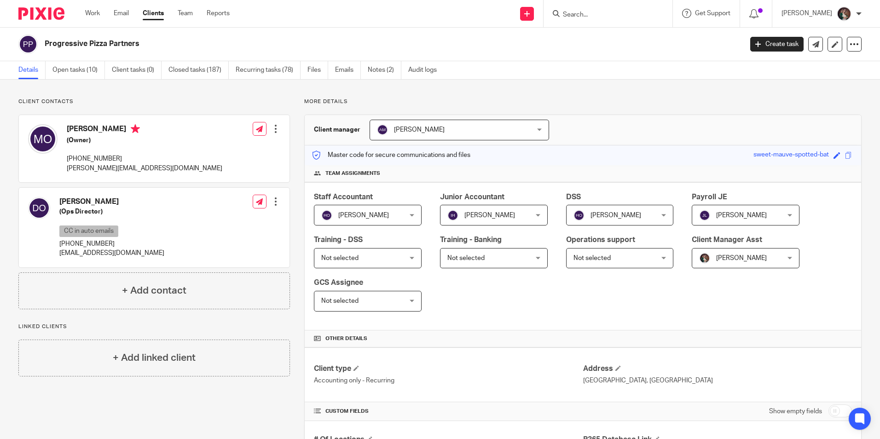
click at [596, 9] on form at bounding box center [611, 14] width 98 height 12
click at [602, 18] on input "Search" at bounding box center [603, 15] width 83 height 8
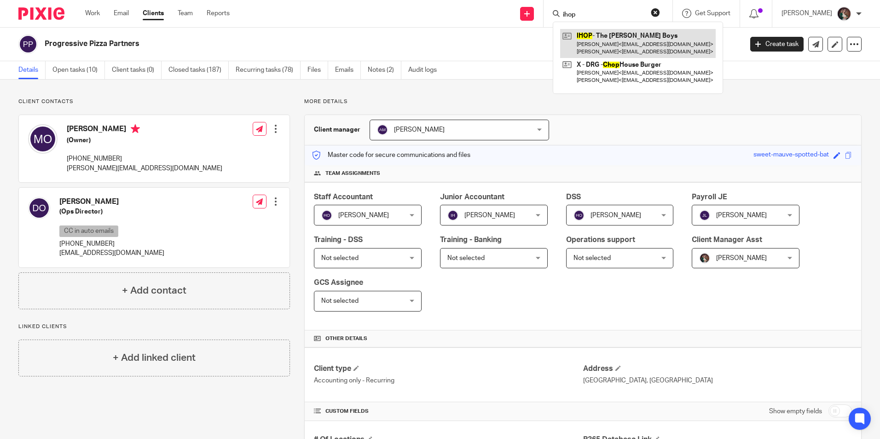
type input "ihop"
click at [661, 37] on link at bounding box center [638, 43] width 156 height 29
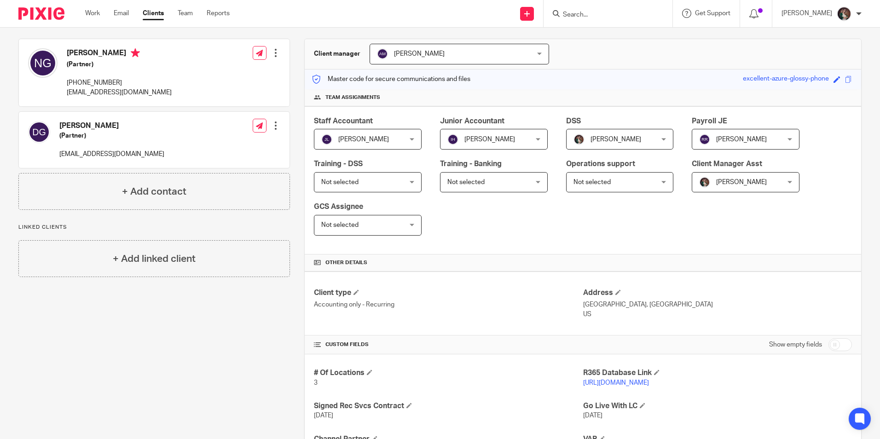
scroll to position [138, 0]
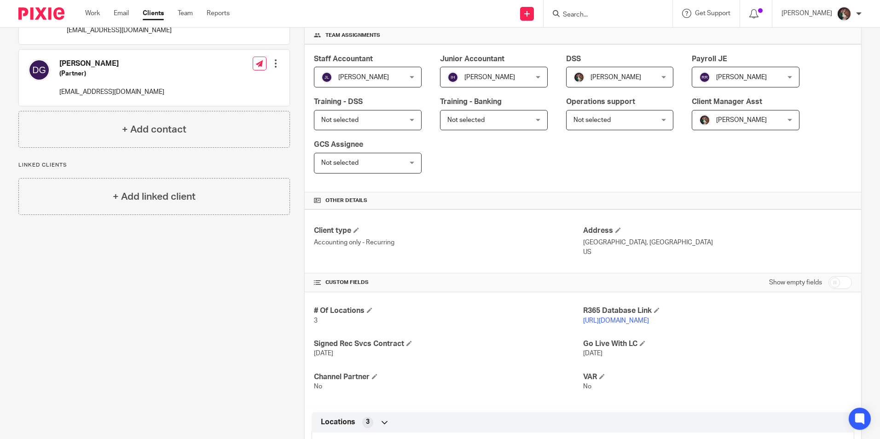
click at [601, 322] on link "[URL][DOMAIN_NAME]" at bounding box center [616, 320] width 66 height 6
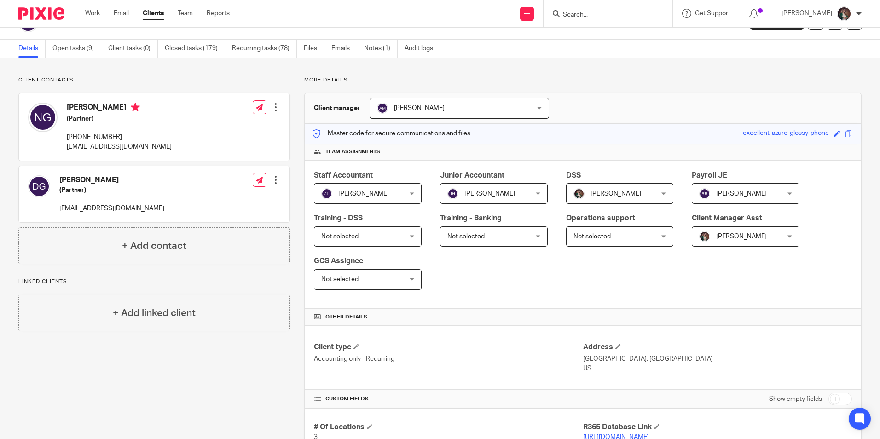
scroll to position [0, 0]
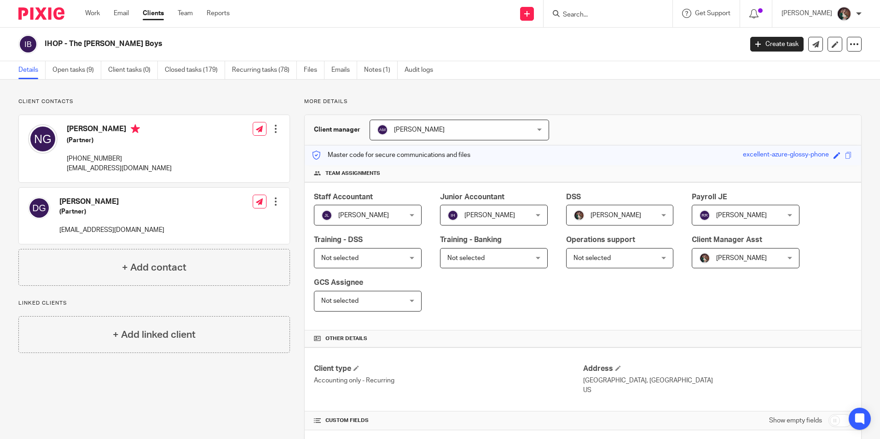
click at [95, 8] on div "Work Email Clients Team Reports Work Email Clients Team Reports Settings" at bounding box center [159, 13] width 167 height 27
click at [93, 14] on link "Work" at bounding box center [92, 13] width 15 height 9
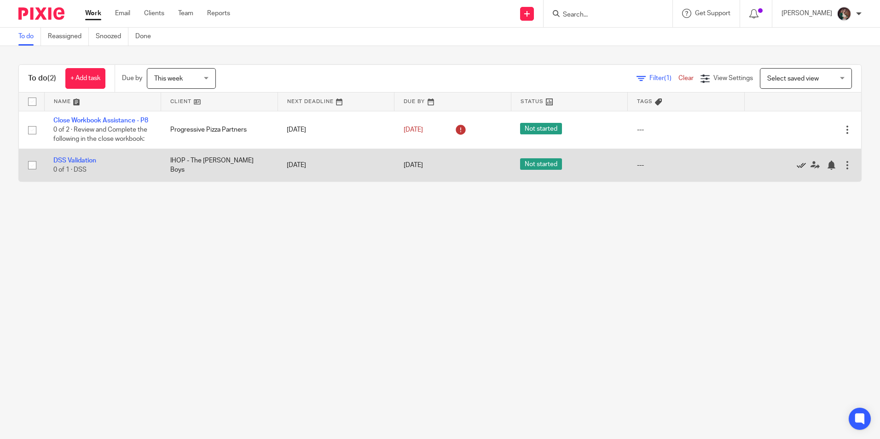
click at [796, 170] on icon at bounding box center [800, 165] width 9 height 9
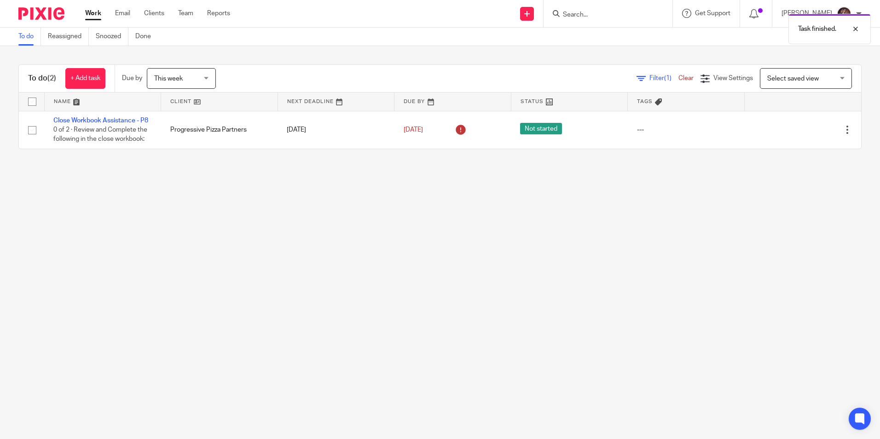
click at [231, 232] on main "To do Reassigned Snoozed Done To do (2) + Add task Due by This week This week T…" at bounding box center [440, 219] width 880 height 439
click at [857, 29] on div at bounding box center [848, 28] width 25 height 11
click at [623, 239] on main "To do Reassigned Snoozed Done To do (2) + Add task Due by This week This week T…" at bounding box center [440, 219] width 880 height 439
click at [616, 18] on input "Search" at bounding box center [603, 15] width 83 height 8
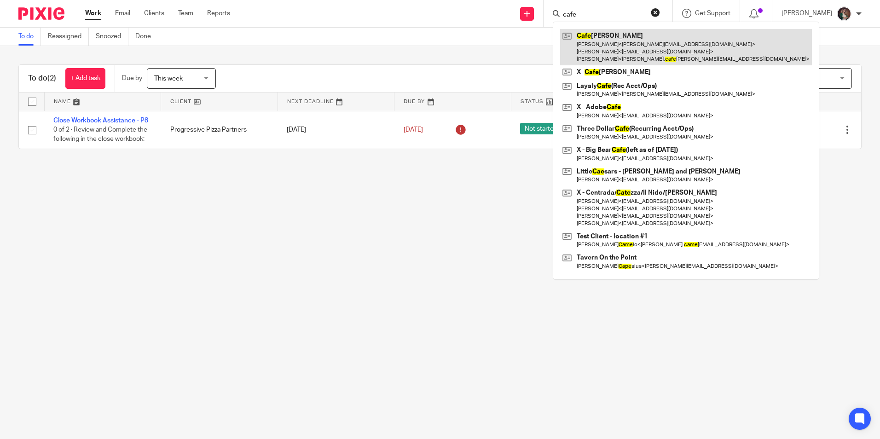
type input "cafe"
click at [605, 42] on link at bounding box center [686, 47] width 252 height 36
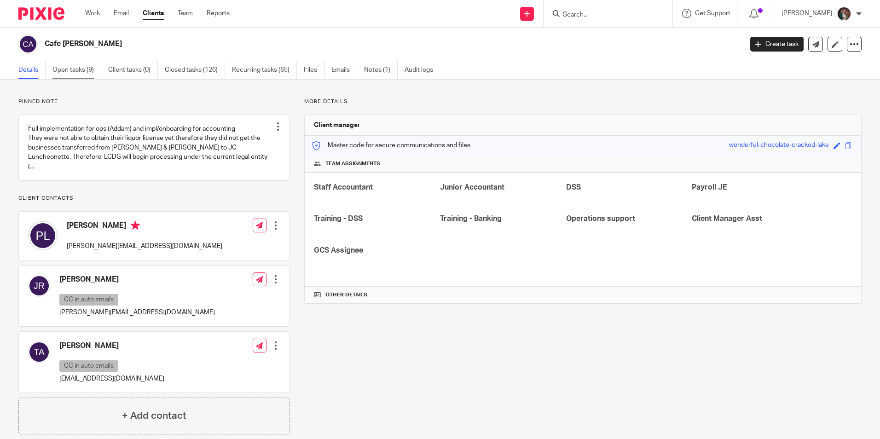
click at [76, 69] on link "Open tasks (9)" at bounding box center [76, 70] width 49 height 18
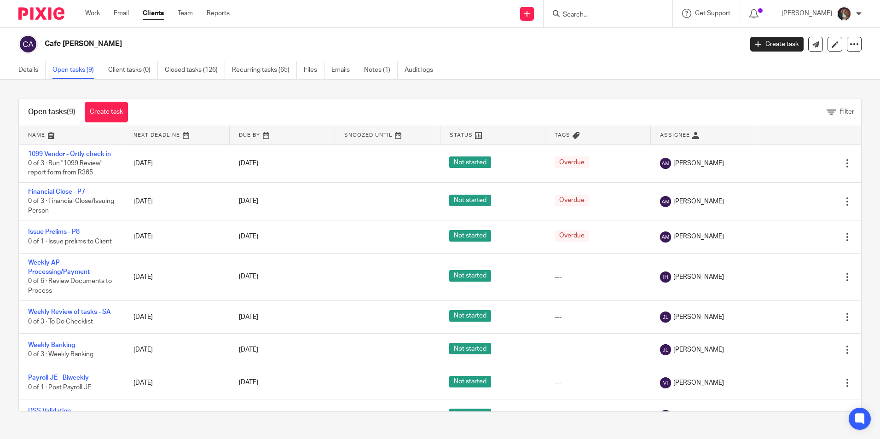
click at [614, 16] on input "Search" at bounding box center [603, 15] width 83 height 8
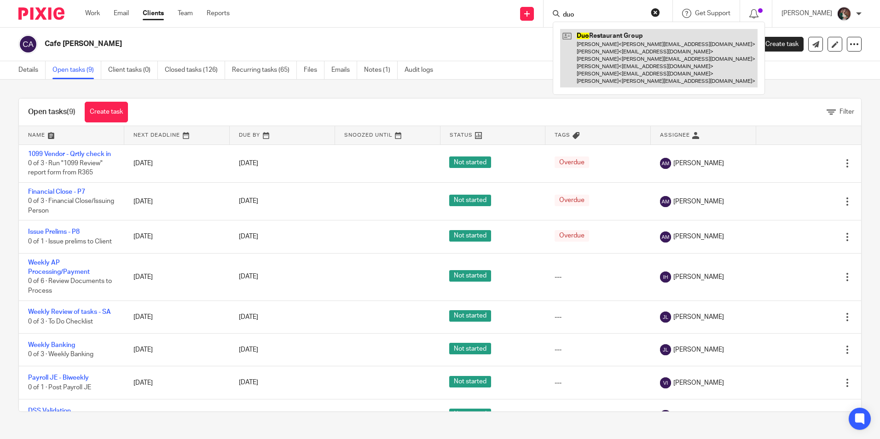
type input "duo"
click at [627, 43] on link at bounding box center [658, 58] width 197 height 58
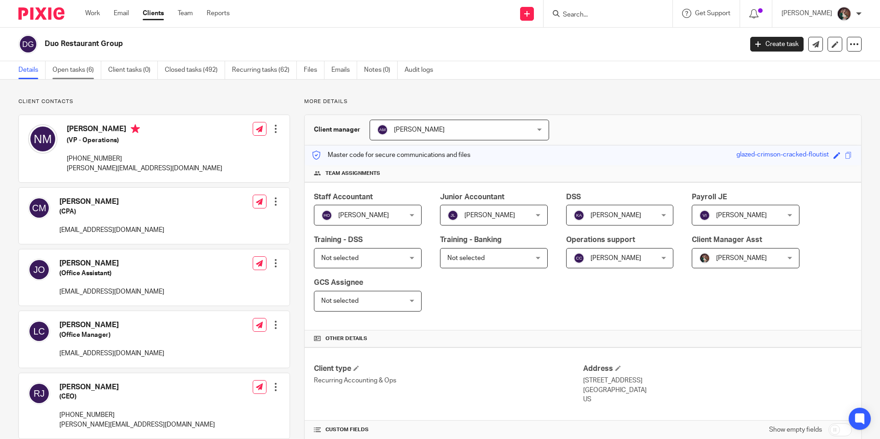
click at [72, 70] on link "Open tasks (6)" at bounding box center [76, 70] width 49 height 18
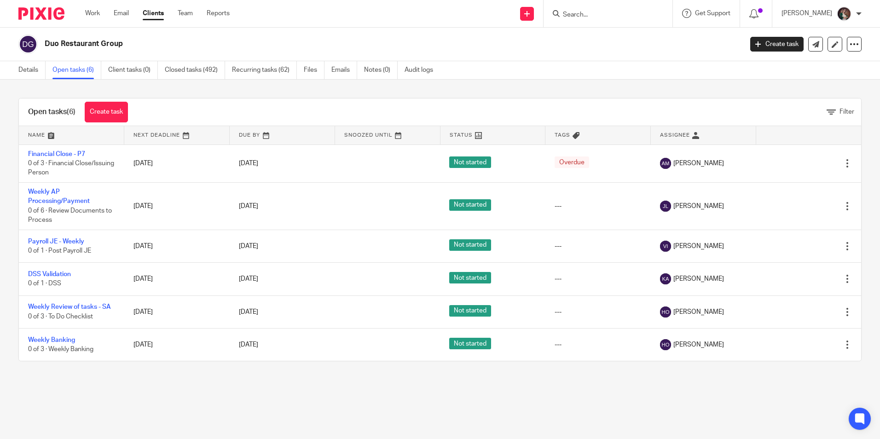
click at [601, 14] on input "Search" at bounding box center [603, 15] width 83 height 8
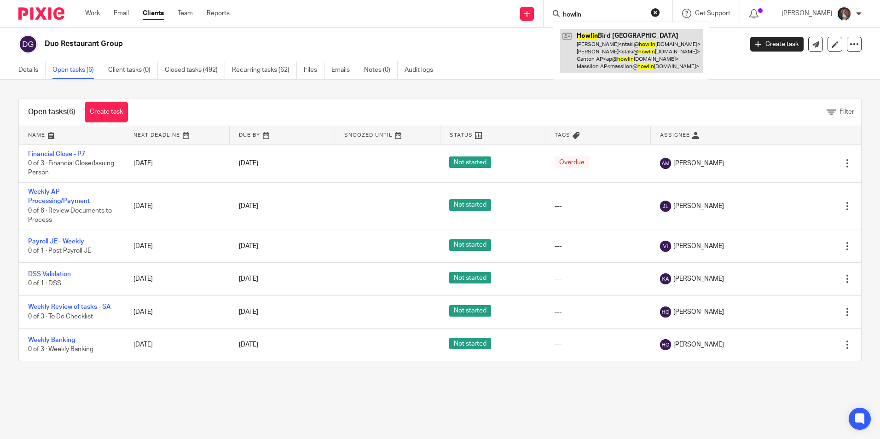
type input "howlin"
click at [617, 33] on link at bounding box center [631, 51] width 143 height 44
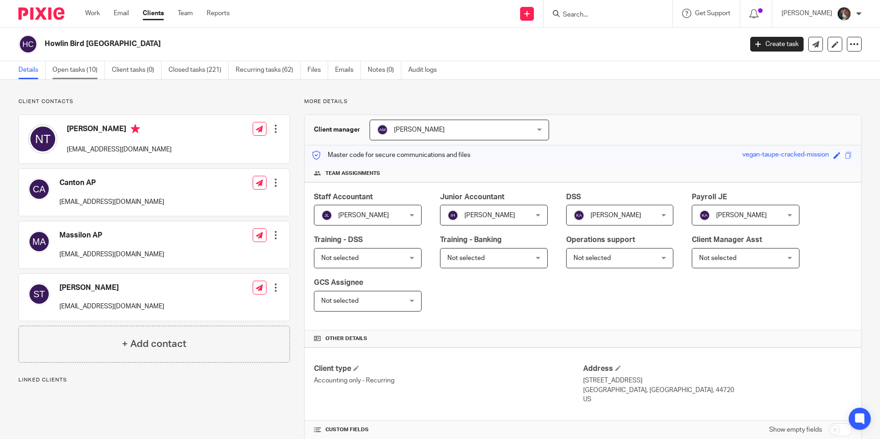
click at [69, 65] on link "Open tasks (10)" at bounding box center [78, 70] width 52 height 18
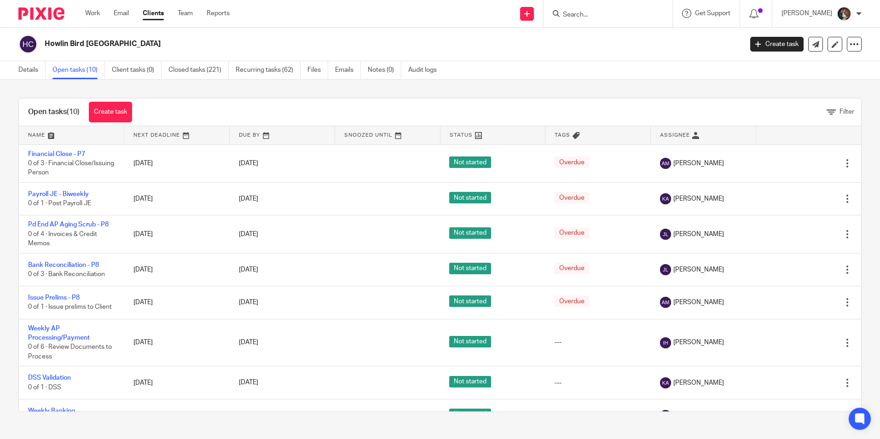
click at [633, 13] on input "Search" at bounding box center [603, 15] width 83 height 8
click at [588, 8] on form at bounding box center [611, 14] width 98 height 12
click at [590, 12] on input "Search" at bounding box center [603, 15] width 83 height 8
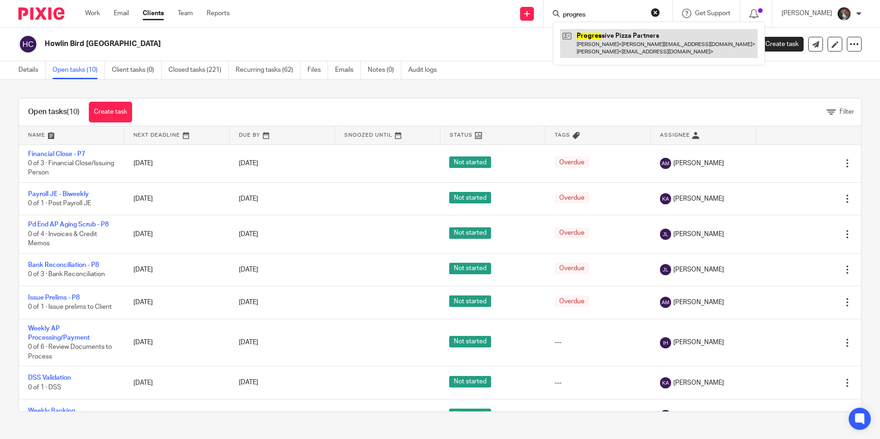
type input "progres"
click at [626, 41] on link at bounding box center [658, 43] width 197 height 29
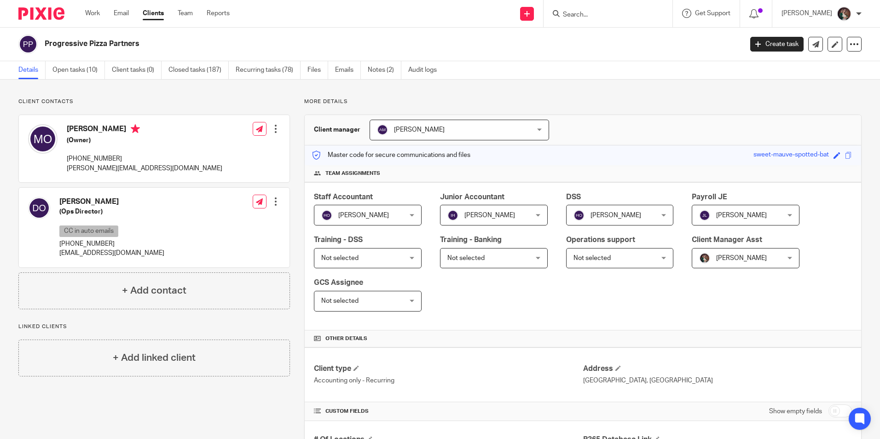
click at [604, 8] on form at bounding box center [611, 14] width 98 height 12
click at [599, 11] on form at bounding box center [611, 14] width 98 height 12
click at [608, 13] on input "Search" at bounding box center [603, 15] width 83 height 8
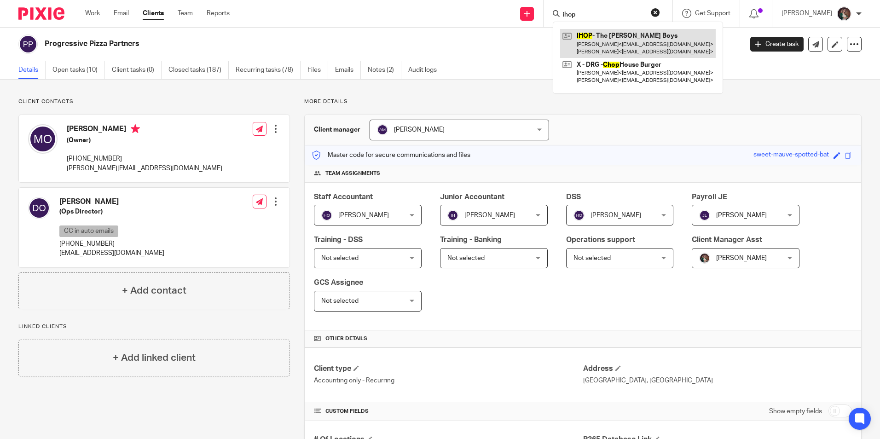
type input "ihop"
click at [630, 35] on link at bounding box center [638, 43] width 156 height 29
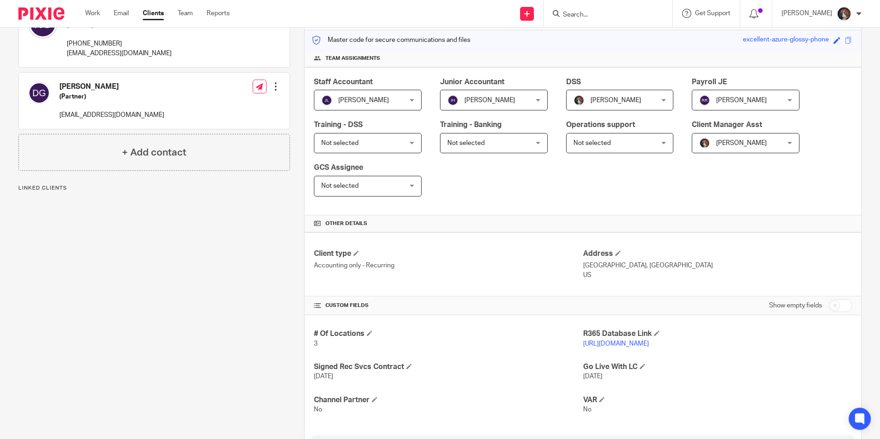
scroll to position [184, 0]
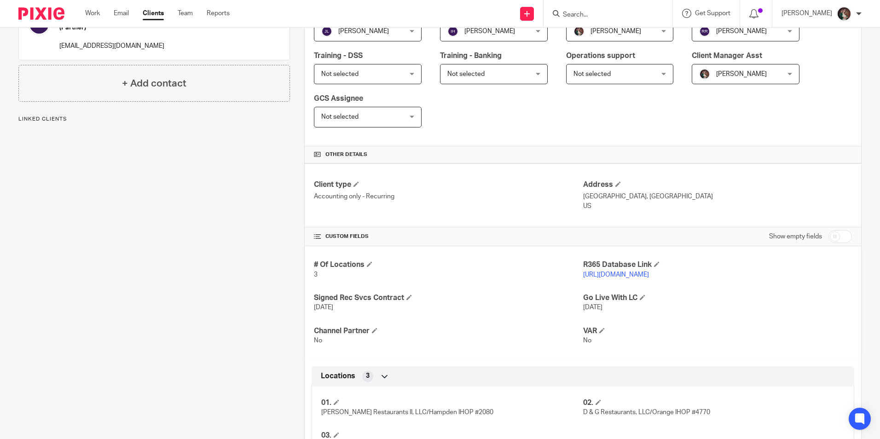
click at [596, 273] on link "[URL][DOMAIN_NAME]" at bounding box center [616, 274] width 66 height 6
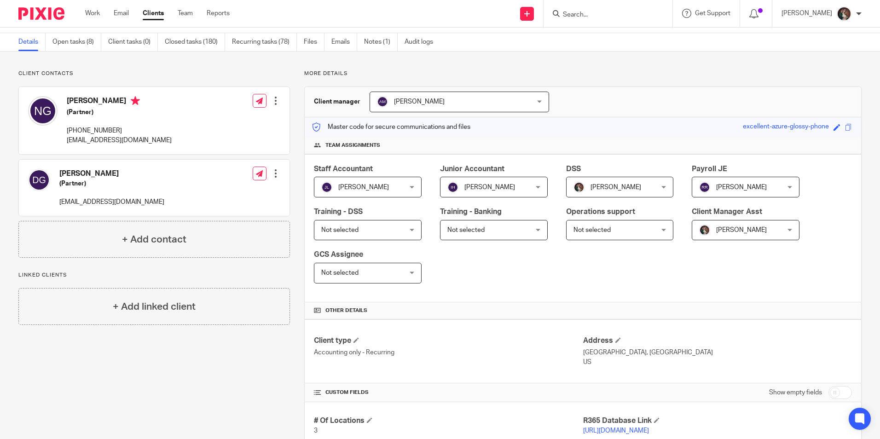
scroll to position [0, 0]
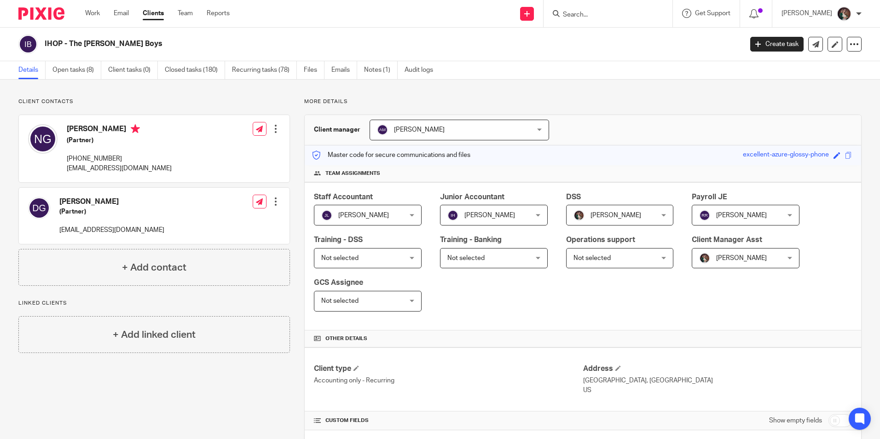
click at [605, 20] on div at bounding box center [607, 13] width 129 height 27
click at [606, 14] on input "Search" at bounding box center [603, 15] width 83 height 8
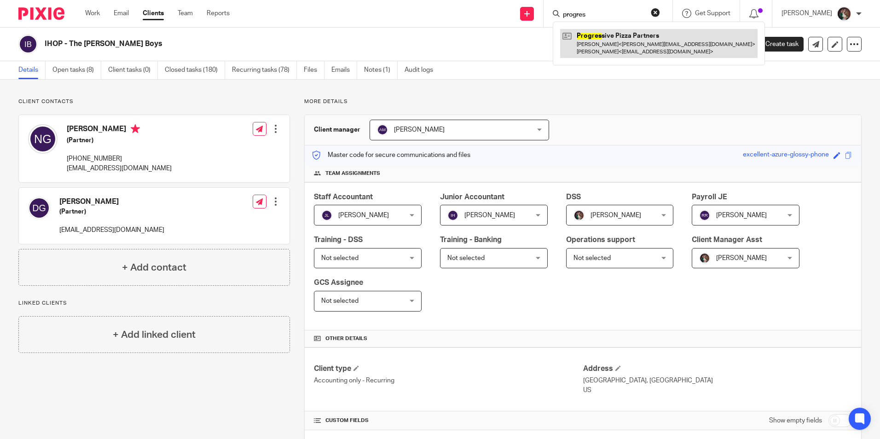
type input "progres"
click at [639, 49] on link at bounding box center [658, 43] width 197 height 29
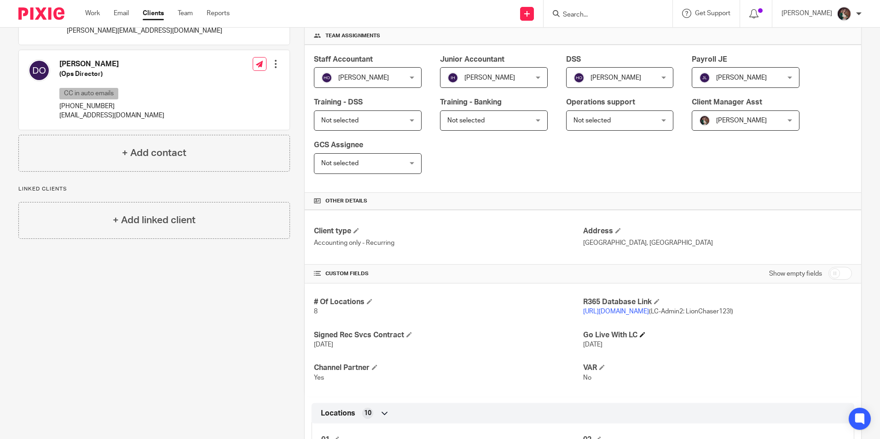
scroll to position [138, 0]
click at [596, 312] on link "[URL][DOMAIN_NAME]" at bounding box center [616, 311] width 66 height 6
click at [621, 312] on link "[URL][DOMAIN_NAME]" at bounding box center [616, 311] width 66 height 6
click at [603, 14] on input "Search" at bounding box center [603, 15] width 83 height 8
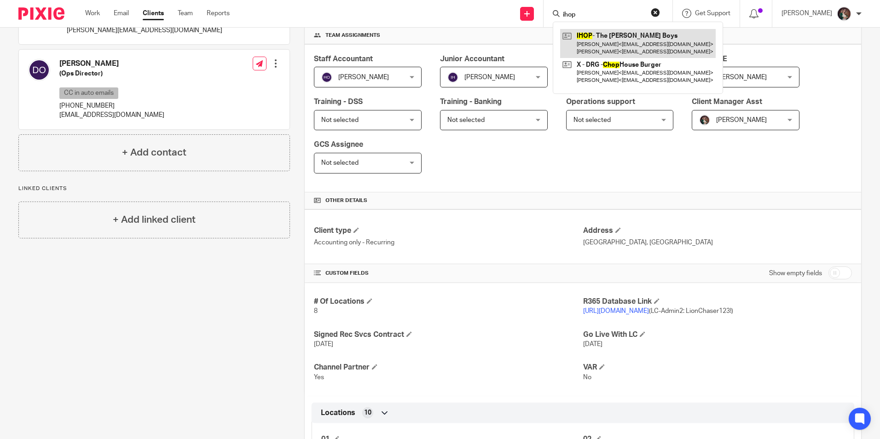
type input "ihop"
click at [623, 46] on link at bounding box center [638, 43] width 156 height 29
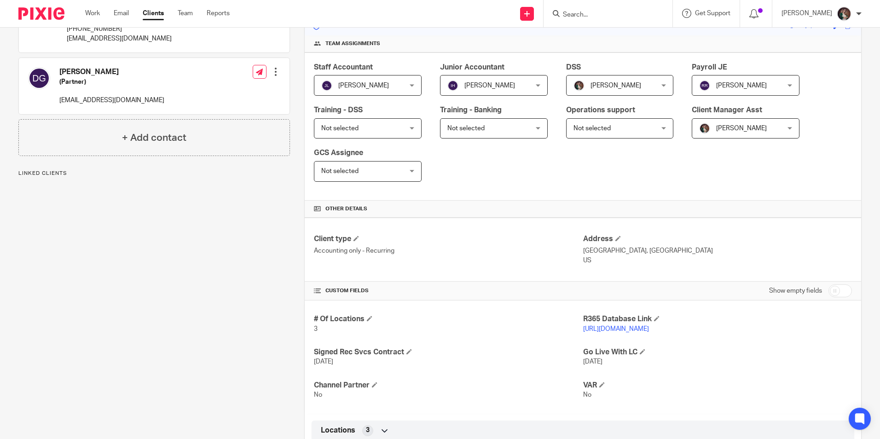
scroll to position [138, 0]
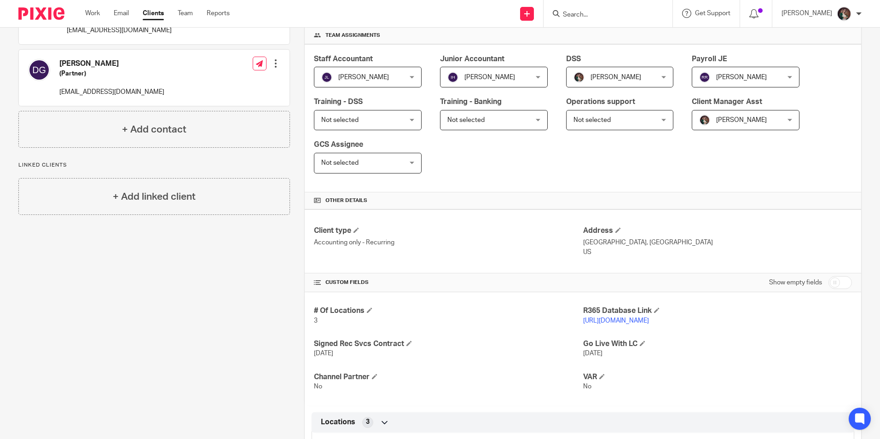
click at [605, 318] on link "[URL][DOMAIN_NAME]" at bounding box center [616, 320] width 66 height 6
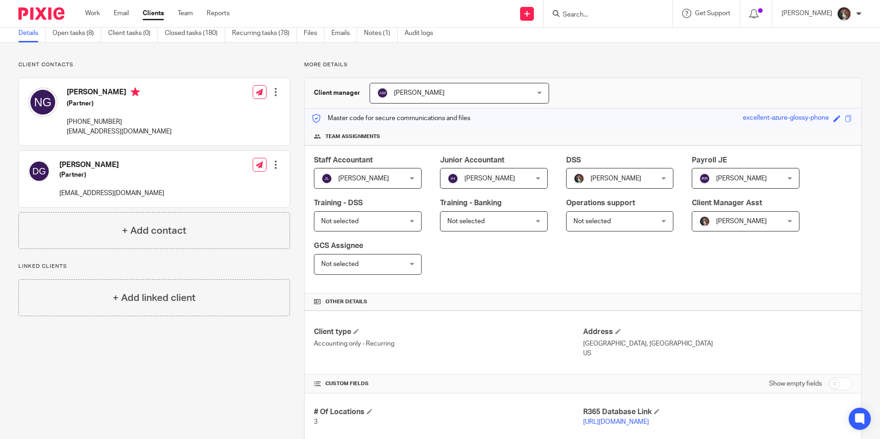
scroll to position [0, 0]
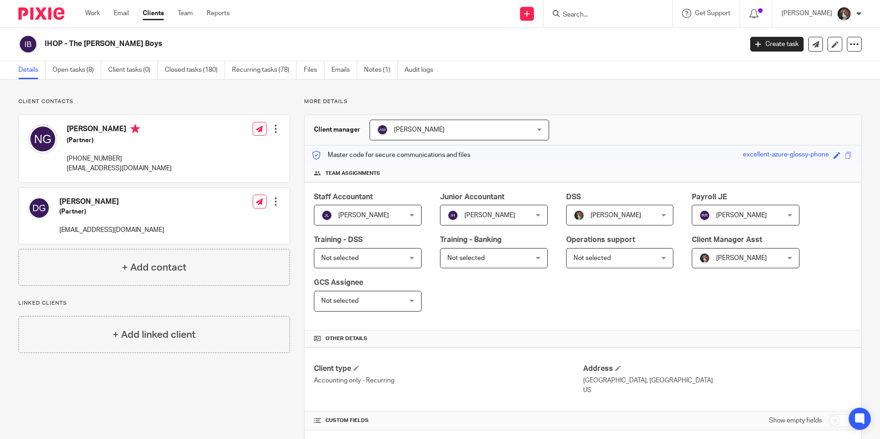
click at [620, 13] on input "Search" at bounding box center [603, 15] width 83 height 8
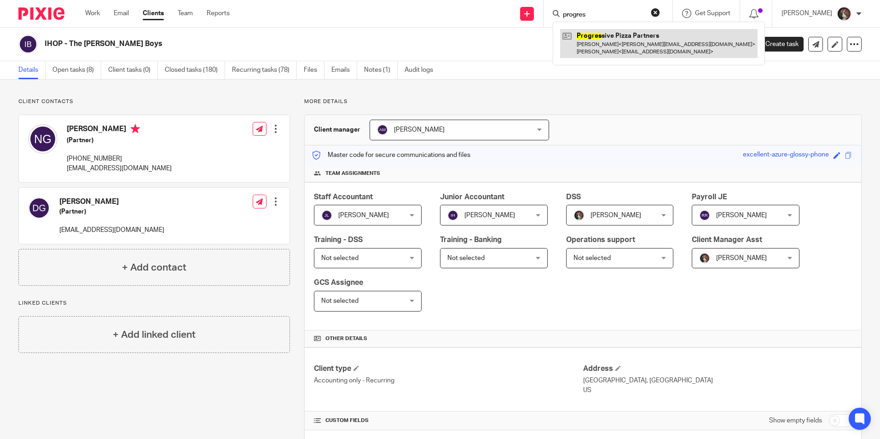
type input "progres"
click at [600, 43] on link at bounding box center [658, 43] width 197 height 29
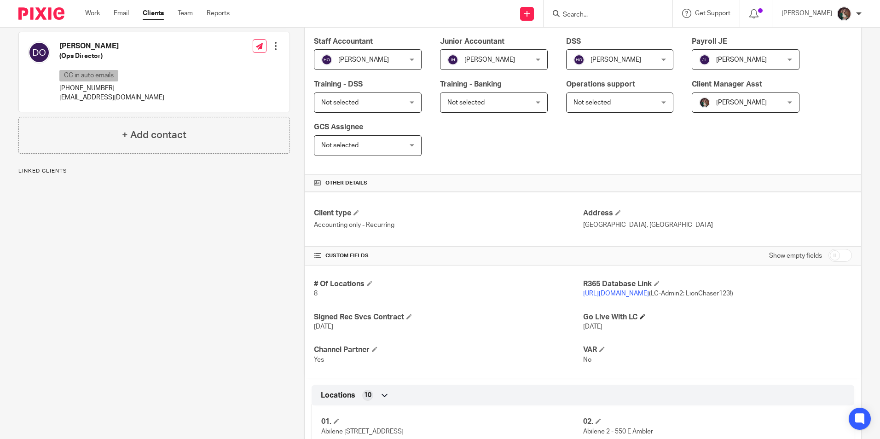
scroll to position [184, 0]
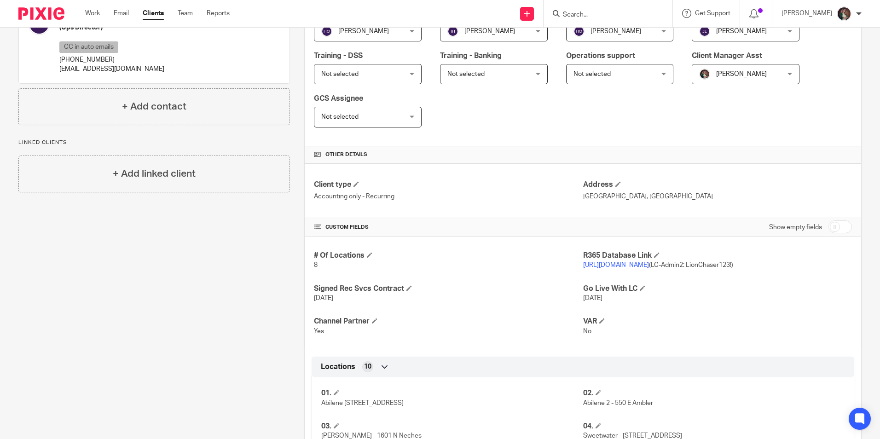
click at [605, 265] on link "[URL][DOMAIN_NAME]" at bounding box center [616, 265] width 66 height 6
